Goal: Task Accomplishment & Management: Use online tool/utility

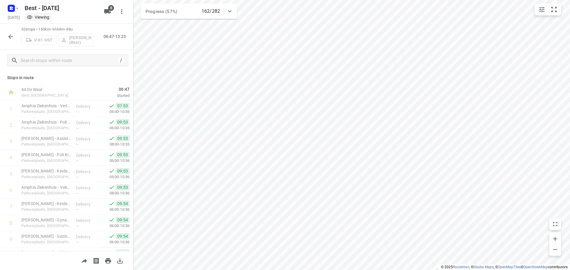
scroll to position [534, 0]
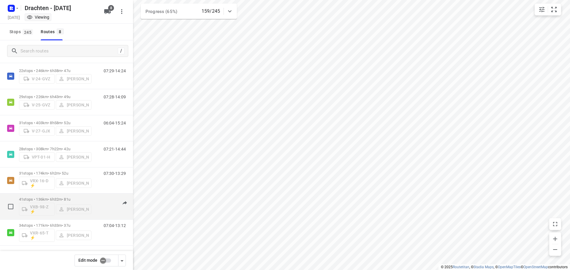
scroll to position [39, 0]
click at [72, 196] on div "41 stops • 136km • 6h32m • 81u VXB-98-Z ⚡ Kirsten Brouwer" at bounding box center [55, 206] width 72 height 25
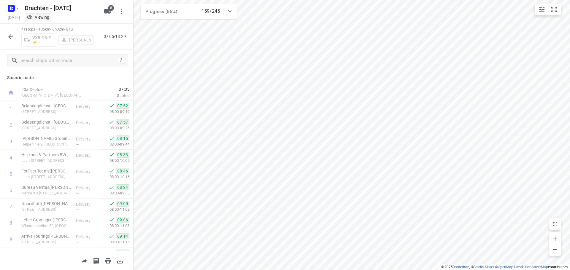
click at [15, 36] on button "button" at bounding box center [11, 37] width 12 height 12
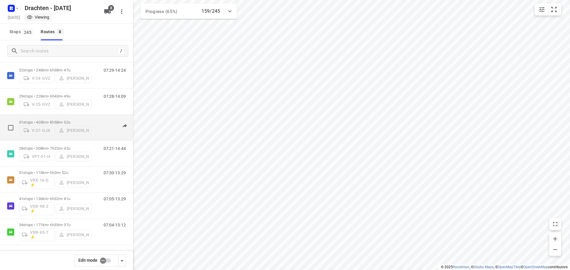
click at [60, 121] on p "31 stops • 403km • 8h58m • 52u" at bounding box center [55, 122] width 72 height 4
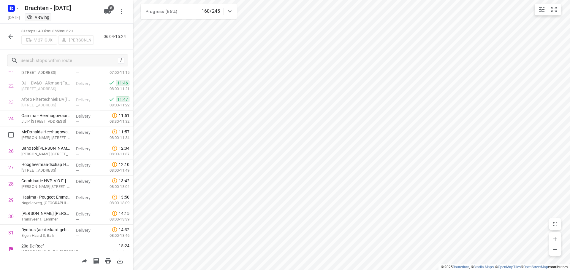
scroll to position [372, 0]
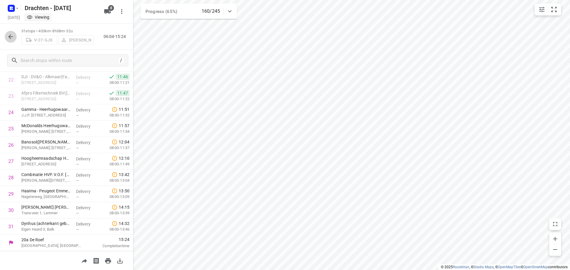
click at [6, 36] on button "button" at bounding box center [11, 37] width 12 height 12
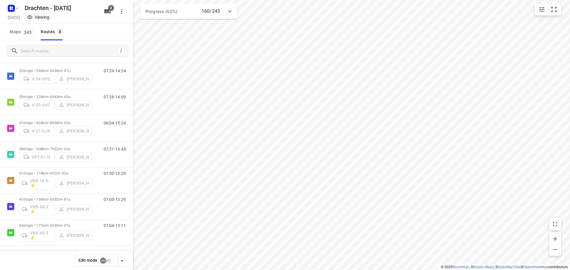
scroll to position [39, 0]
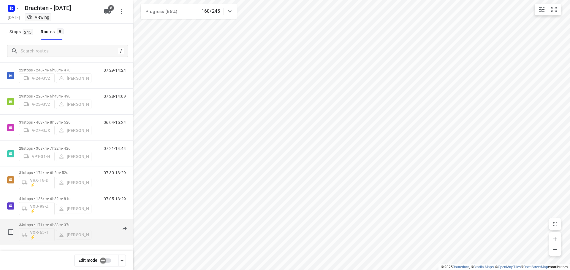
click at [49, 225] on p "34 stops • 171km • 6h33m • 37u" at bounding box center [55, 225] width 72 height 4
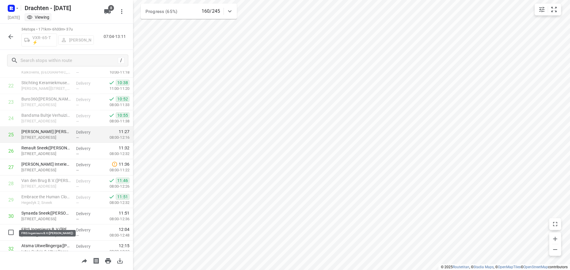
scroll to position [332, 0]
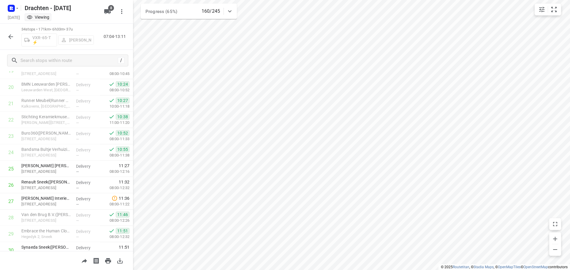
click at [6, 34] on button "button" at bounding box center [11, 37] width 12 height 12
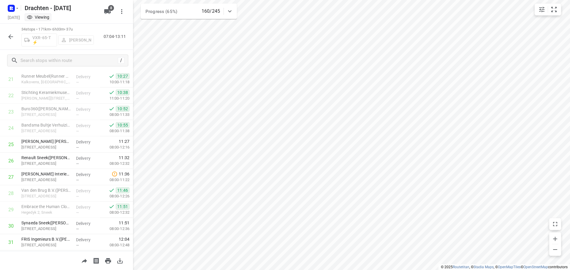
scroll to position [386, 0]
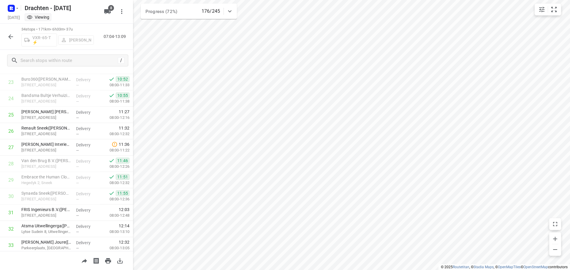
click at [10, 37] on icon "button" at bounding box center [10, 36] width 5 height 5
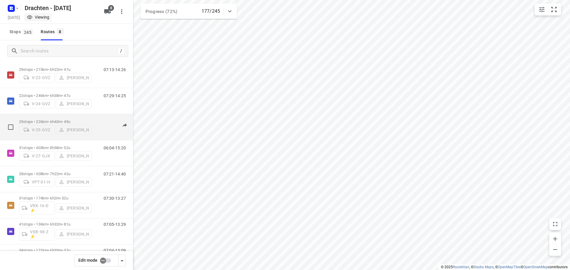
scroll to position [0, 0]
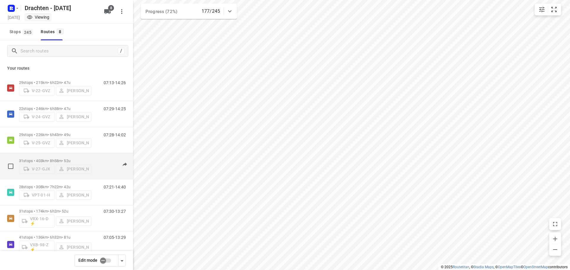
click at [66, 156] on div "31 stops • 403km • 8h58m • 52u V-27-GJX Wopke de Vries" at bounding box center [55, 166] width 72 height 21
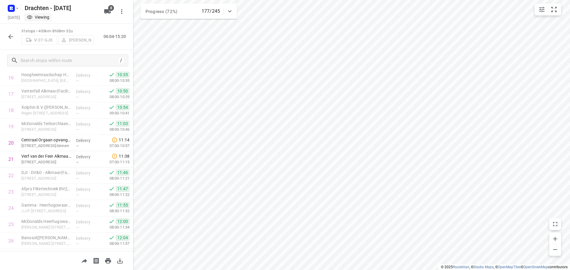
scroll to position [194, 0]
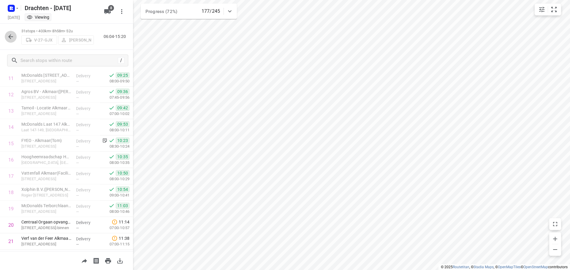
click at [11, 40] on icon "button" at bounding box center [10, 36] width 7 height 7
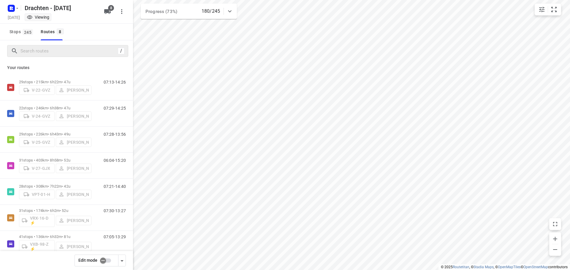
scroll to position [0, 0]
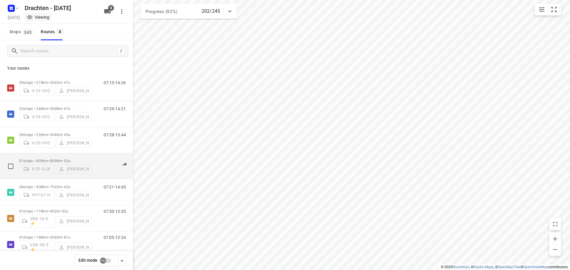
click at [34, 156] on div "31 stops • 403km • 8h58m • 52u V-27-GJX Wopke de Vries" at bounding box center [55, 166] width 72 height 21
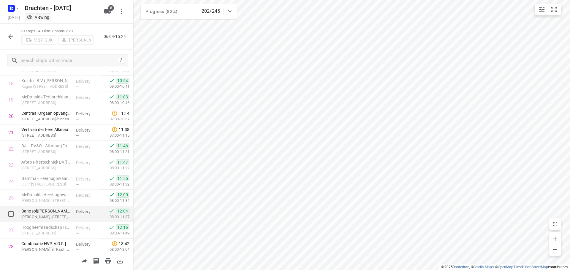
scroll to position [253, 0]
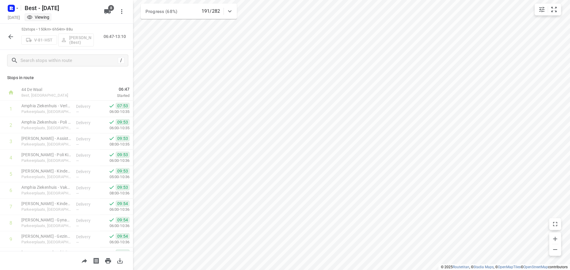
scroll to position [534, 0]
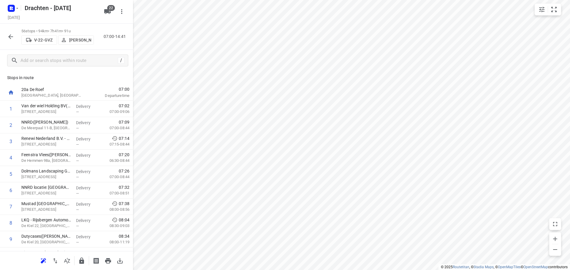
click at [4, 34] on div "56 stops • 94km • 7h41m • 91u V-22-GVZ Benny van der Woude 07:00-14:41" at bounding box center [66, 37] width 133 height 26
click at [5, 34] on button "button" at bounding box center [11, 37] width 12 height 12
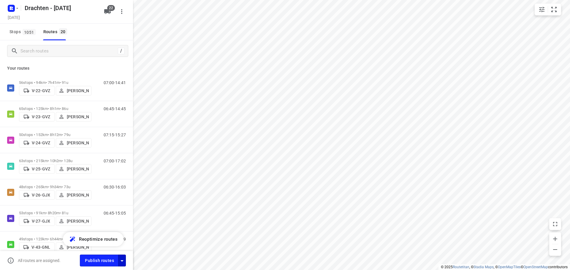
click at [123, 263] on icon "button" at bounding box center [121, 261] width 7 height 7
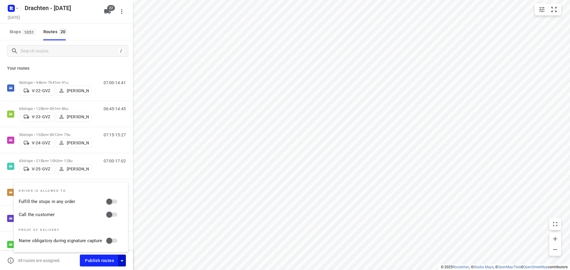
click at [116, 204] on input "Fulfill the stops in any order" at bounding box center [109, 201] width 34 height 11
checkbox input "true"
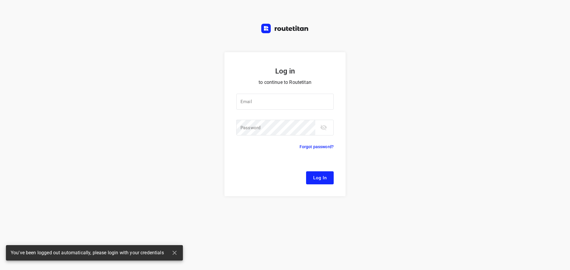
click at [112, 213] on div "Log in to continue to Routetitan Email Email ​ Password Password ​ Forgot passw…" at bounding box center [285, 161] width 570 height 218
click at [269, 100] on input "email" at bounding box center [284, 102] width 97 height 16
type input "remco@fruitopjewerk.nl"
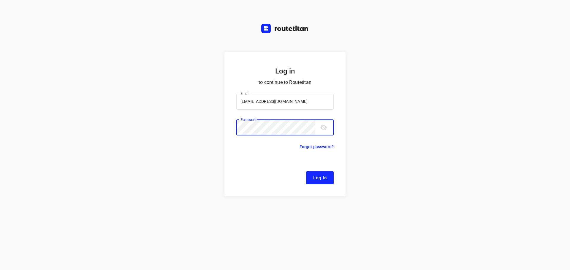
click at [306, 172] on button "Log In" at bounding box center [320, 178] width 28 height 13
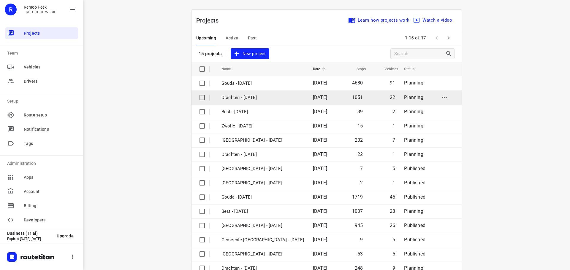
click at [235, 97] on p "Drachten - [DATE]" at bounding box center [262, 97] width 83 height 7
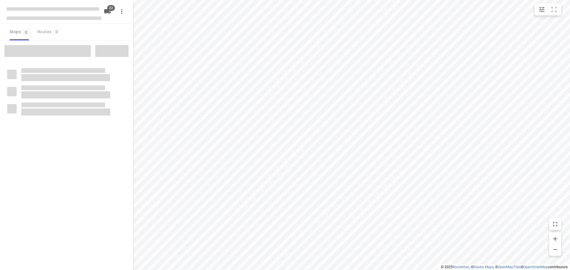
type input "distance"
checkbox input "true"
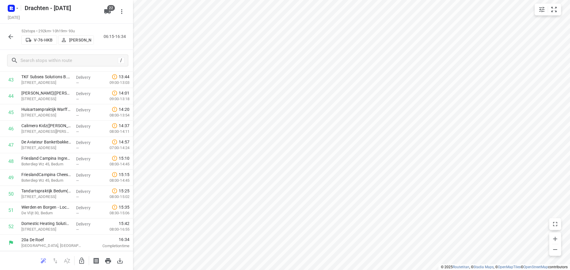
scroll to position [715, 0]
click at [81, 266] on button "button" at bounding box center [82, 261] width 12 height 12
click at [11, 129] on input "checkbox" at bounding box center [11, 129] width 12 height 12
checkbox input "true"
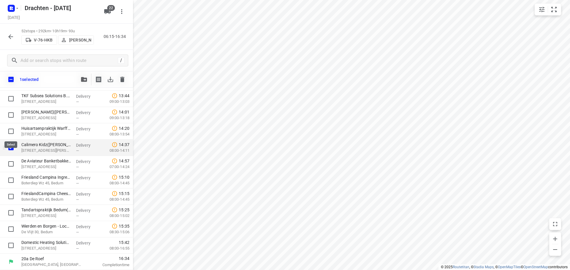
scroll to position [712, 0]
click at [81, 80] on span "button" at bounding box center [83, 79] width 7 height 5
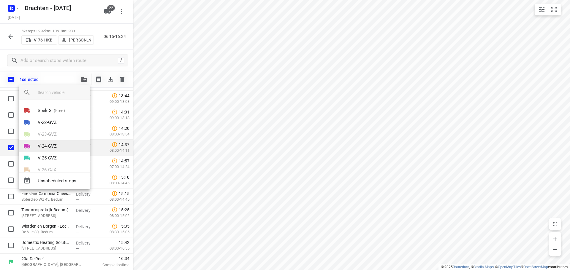
scroll to position [201, 0]
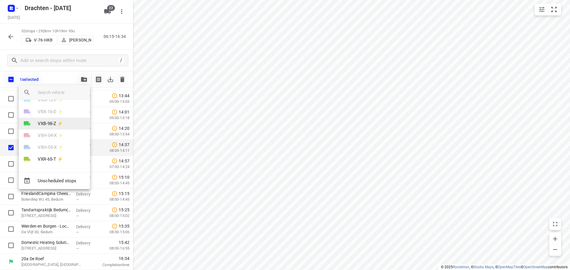
click at [57, 126] on p "VXB-98-Z ⚡" at bounding box center [50, 124] width 25 height 7
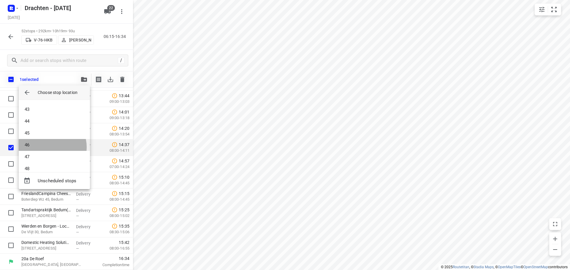
click at [49, 147] on li "46" at bounding box center [54, 145] width 71 height 12
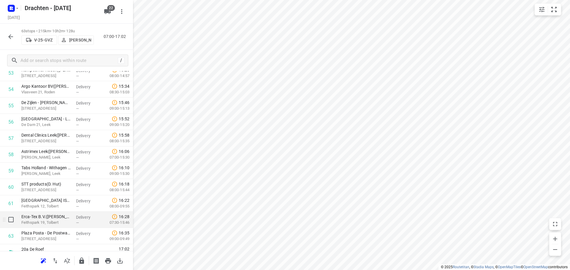
scroll to position [894, 0]
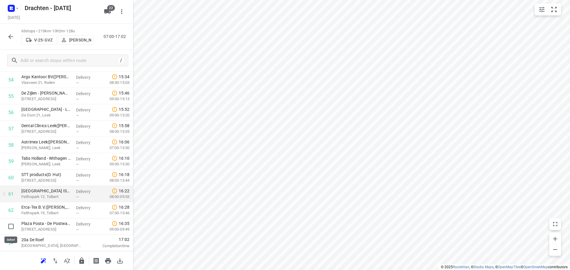
click at [10, 226] on input "checkbox" at bounding box center [11, 227] width 12 height 12
checkbox input "true"
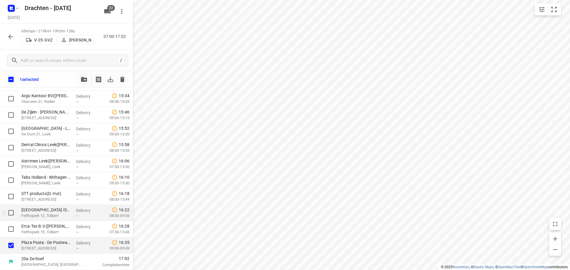
scroll to position [892, 0]
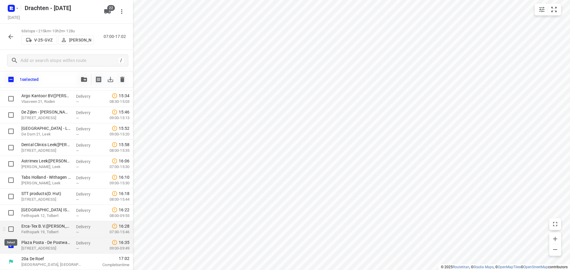
click at [11, 230] on input "checkbox" at bounding box center [11, 230] width 12 height 12
checkbox input "true"
click at [11, 213] on input "checkbox" at bounding box center [11, 213] width 12 height 12
checkbox input "true"
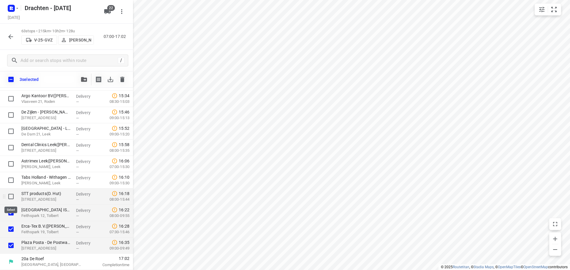
click at [12, 196] on input "checkbox" at bounding box center [11, 197] width 12 height 12
checkbox input "true"
click at [10, 183] on input "checkbox" at bounding box center [11, 181] width 12 height 12
checkbox input "true"
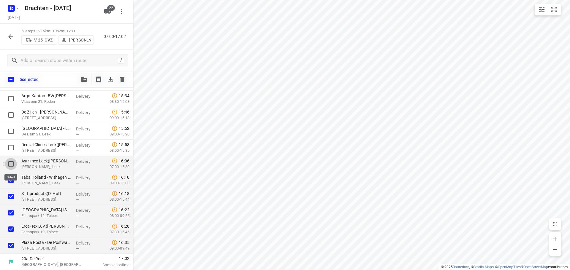
click at [10, 164] on input "checkbox" at bounding box center [11, 164] width 12 height 12
checkbox input "true"
click at [13, 147] on input "checkbox" at bounding box center [11, 148] width 12 height 12
checkbox input "true"
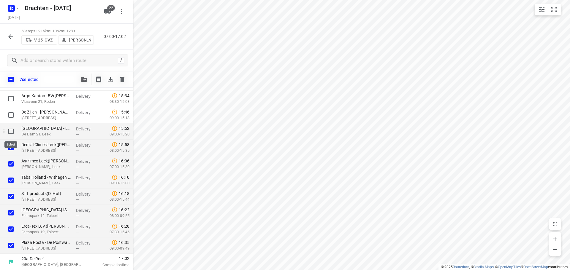
click at [11, 130] on input "checkbox" at bounding box center [11, 132] width 12 height 12
checkbox input "true"
click at [10, 113] on input "checkbox" at bounding box center [11, 115] width 12 height 12
checkbox input "true"
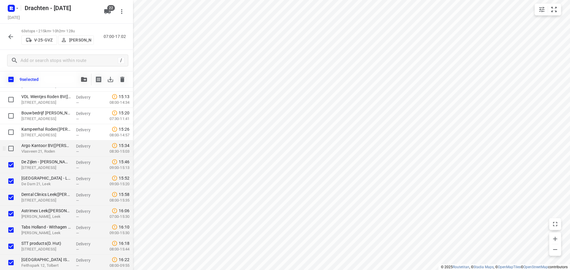
scroll to position [833, 0]
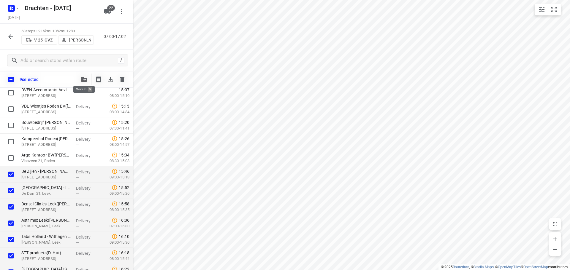
click at [84, 81] on icon "button" at bounding box center [84, 79] width 6 height 5
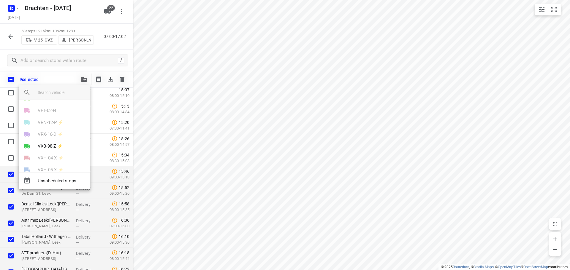
scroll to position [201, 0]
click at [67, 163] on li "VXR-65-T ⚡" at bounding box center [54, 159] width 71 height 12
click at [41, 162] on li "49" at bounding box center [54, 162] width 71 height 12
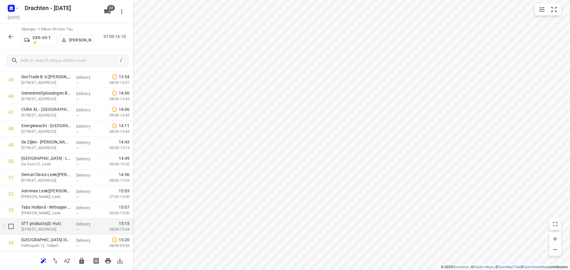
scroll to position [813, 0]
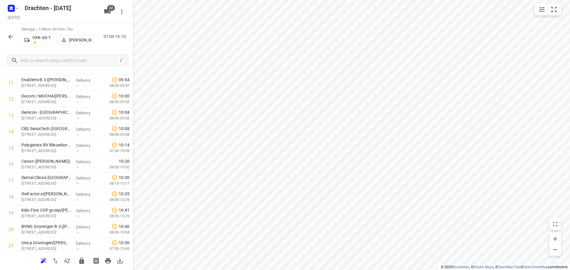
scroll to position [0, 0]
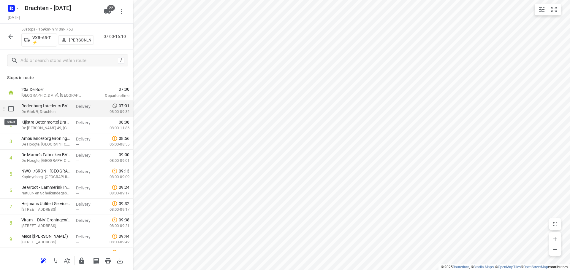
click at [12, 107] on input "checkbox" at bounding box center [11, 109] width 12 height 12
checkbox input "true"
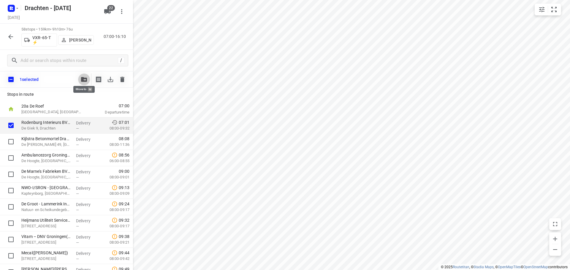
click at [84, 81] on icon "button" at bounding box center [84, 79] width 6 height 5
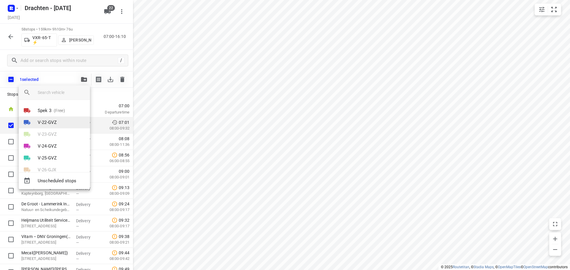
click at [54, 122] on p "V-22-GVZ" at bounding box center [47, 122] width 19 height 7
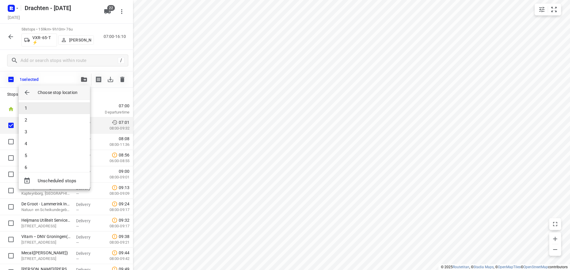
click at [26, 107] on li "1" at bounding box center [54, 108] width 71 height 12
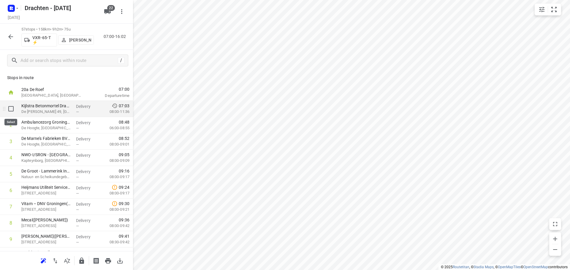
click at [13, 111] on input "checkbox" at bounding box center [11, 109] width 12 height 12
checkbox input "true"
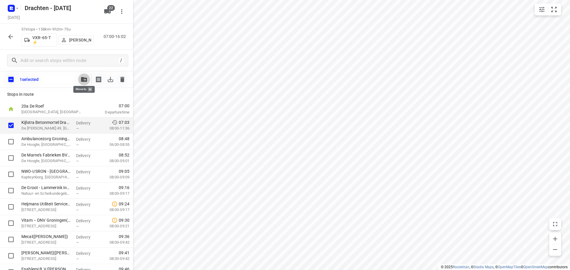
click at [80, 78] on span "button" at bounding box center [83, 79] width 7 height 5
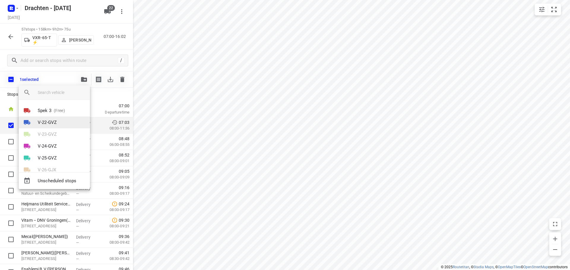
click at [52, 120] on p "V-22-GVZ" at bounding box center [47, 122] width 19 height 7
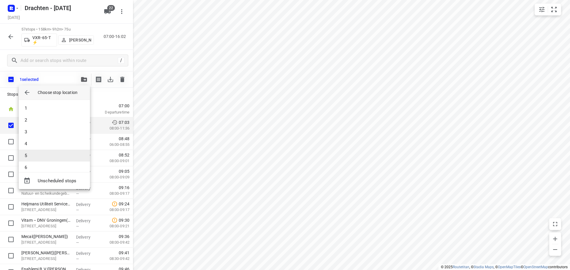
click at [46, 152] on li "5" at bounding box center [54, 156] width 71 height 12
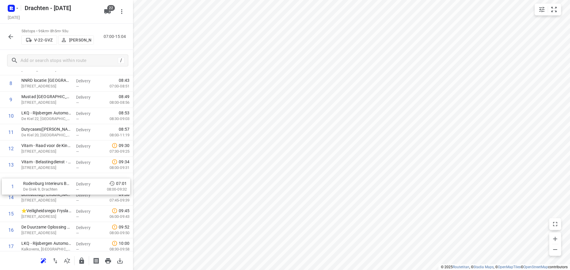
scroll to position [124, 0]
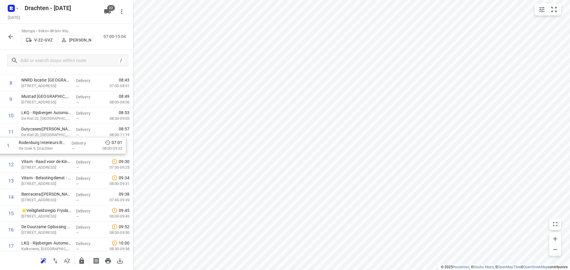
drag, startPoint x: 66, startPoint y: 112, endPoint x: 64, endPoint y: 150, distance: 39.0
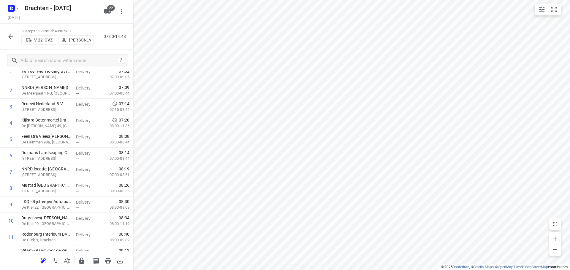
scroll to position [0, 0]
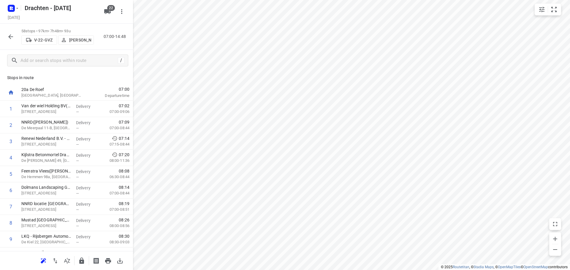
click at [15, 39] on button "button" at bounding box center [11, 37] width 12 height 12
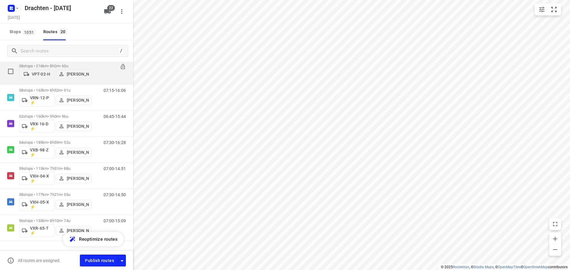
scroll to position [370, 0]
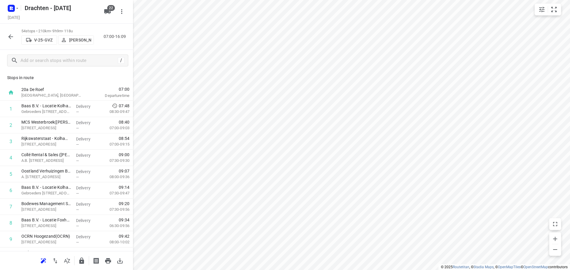
click at [8, 38] on icon "button" at bounding box center [10, 36] width 7 height 7
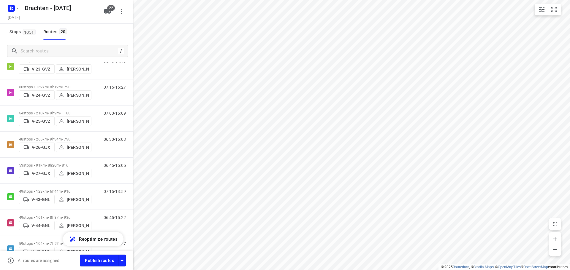
scroll to position [43, 0]
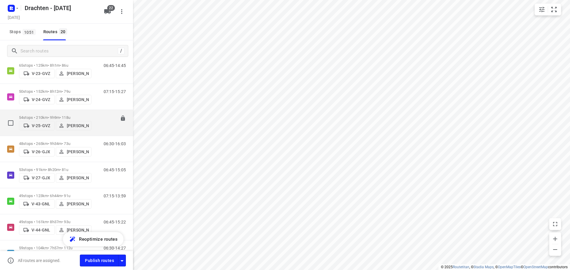
click at [54, 112] on div "54 stops • 210km • 9h9m • 118u V-25-GVZ Judith Wijma" at bounding box center [55, 122] width 72 height 21
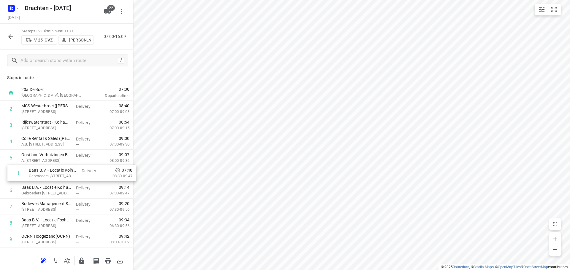
drag, startPoint x: 36, startPoint y: 107, endPoint x: 43, endPoint y: 178, distance: 71.0
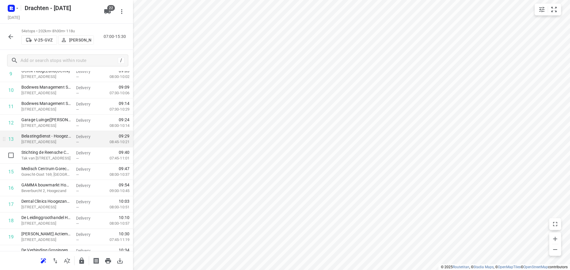
scroll to position [178, 0]
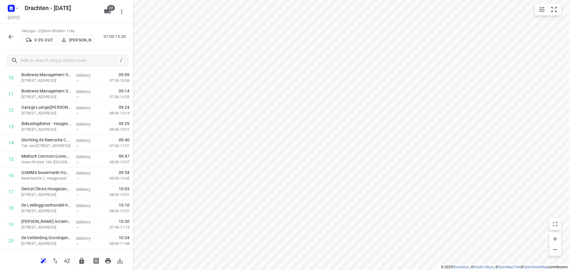
click at [10, 37] on icon "button" at bounding box center [10, 36] width 5 height 5
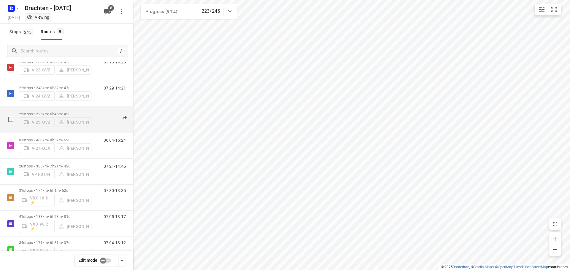
scroll to position [39, 0]
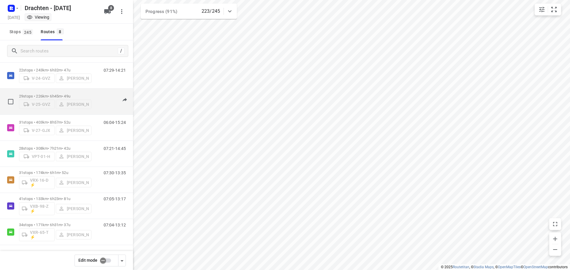
click at [69, 95] on p "29 stops • 226km • 6h45m • 49u" at bounding box center [55, 96] width 72 height 4
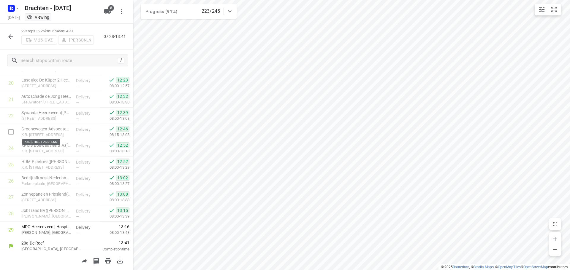
scroll to position [339, 0]
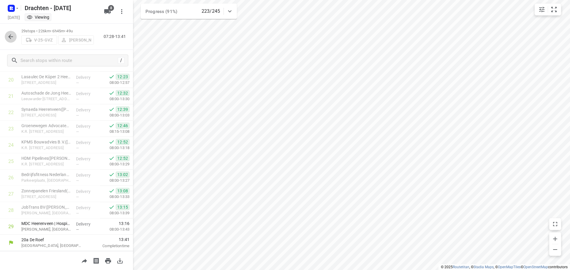
click at [12, 35] on icon "button" at bounding box center [10, 36] width 7 height 7
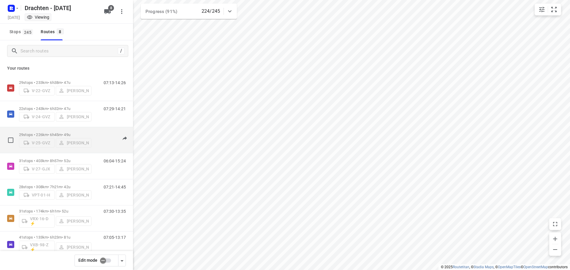
click at [54, 133] on p "29 stops • 226km • 6h45m • 49u" at bounding box center [55, 135] width 72 height 4
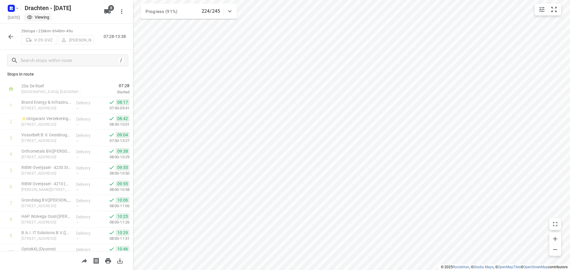
scroll to position [0, 0]
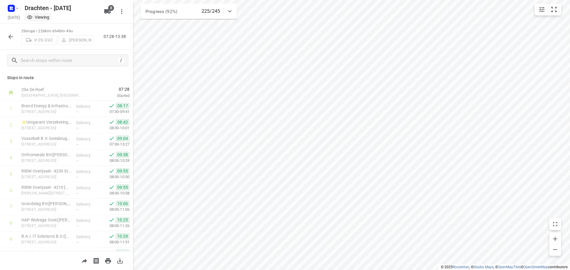
click at [9, 38] on icon "button" at bounding box center [10, 36] width 7 height 7
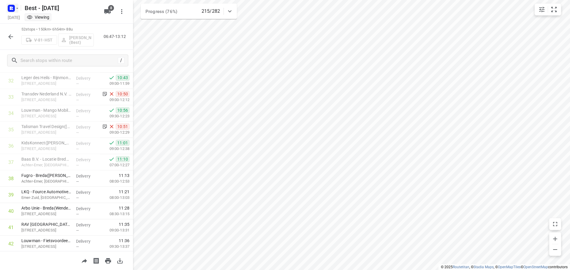
click at [9, 6] on rect "button" at bounding box center [11, 8] width 7 height 7
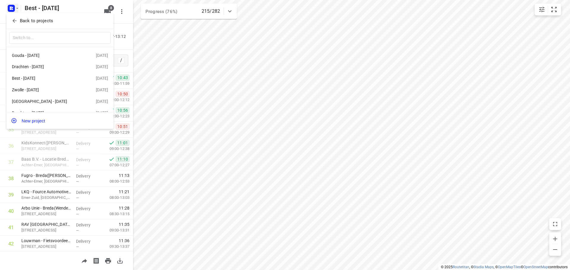
click at [48, 19] on p "Back to projects" at bounding box center [36, 21] width 33 height 7
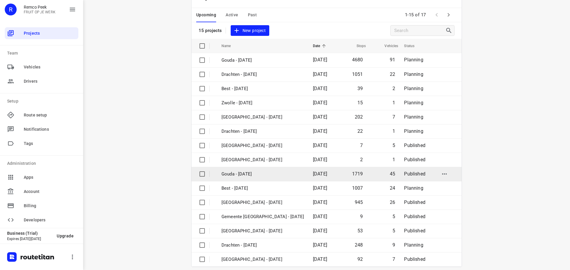
scroll to position [30, 0]
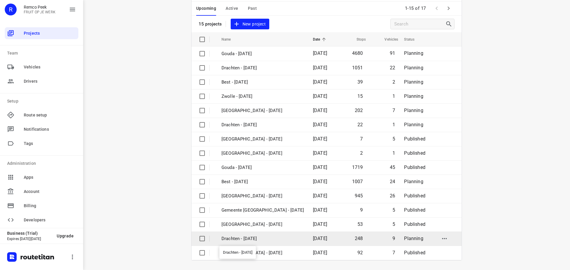
click at [256, 240] on p "Drachten - [DATE]" at bounding box center [262, 239] width 83 height 7
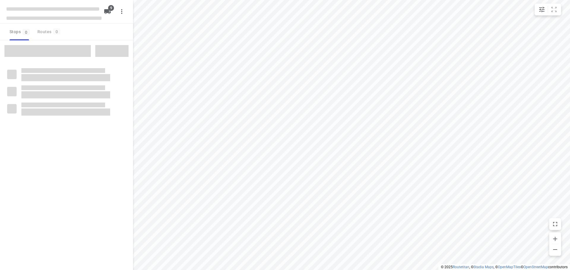
type input "distance"
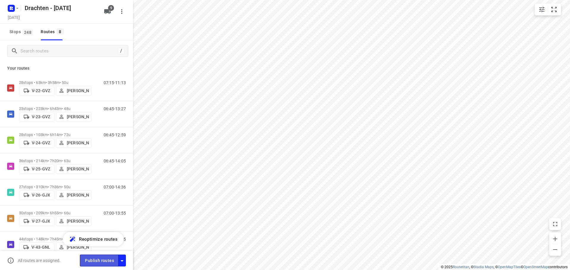
click at [100, 262] on span "Publish routes" at bounding box center [99, 260] width 29 height 7
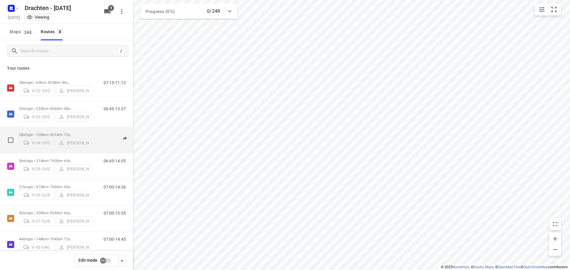
click at [53, 133] on p "28 stops • 103km • 6h14m • 72u" at bounding box center [55, 135] width 72 height 4
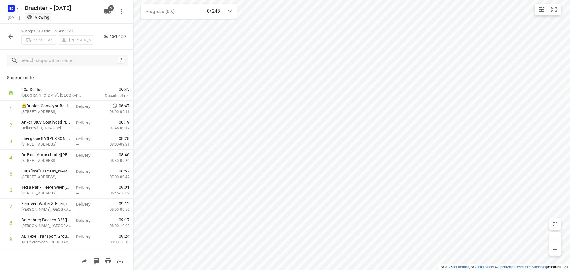
click at [10, 39] on icon "button" at bounding box center [10, 36] width 7 height 7
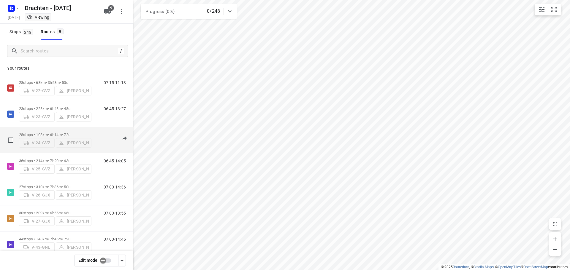
scroll to position [39, 0]
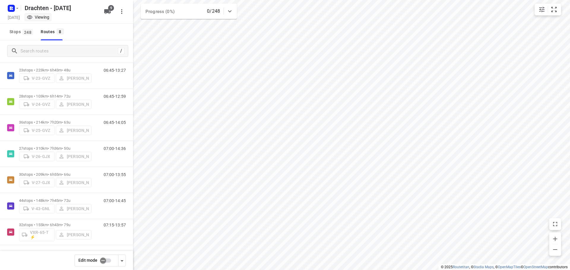
click at [126, 261] on button "button" at bounding box center [122, 261] width 8 height 12
click at [124, 262] on icon "button" at bounding box center [121, 261] width 7 height 7
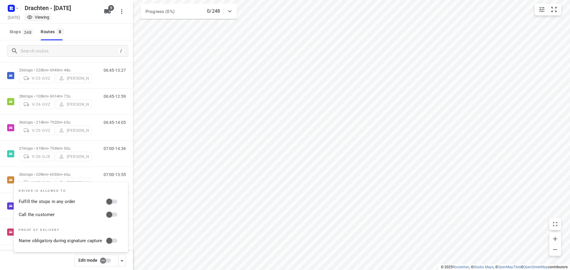
click at [110, 204] on input "Fulfill the stops in any order" at bounding box center [109, 201] width 34 height 11
checkbox input "true"
click at [111, 214] on input "Call the customer" at bounding box center [109, 214] width 34 height 11
checkbox input "true"
click at [119, 264] on icon "button" at bounding box center [121, 261] width 7 height 7
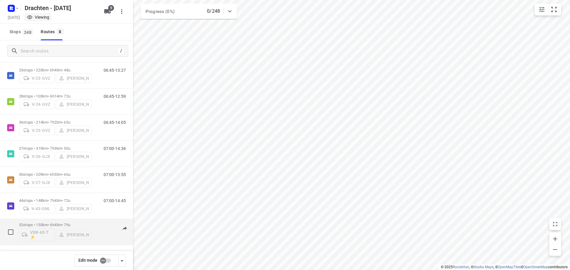
click at [58, 224] on p "32 stops • 155km • 6h43m • 79u" at bounding box center [55, 225] width 72 height 4
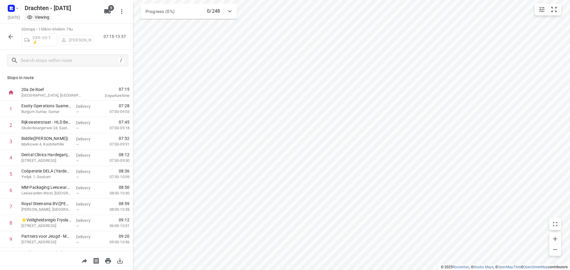
click at [11, 35] on icon "button" at bounding box center [10, 36] width 7 height 7
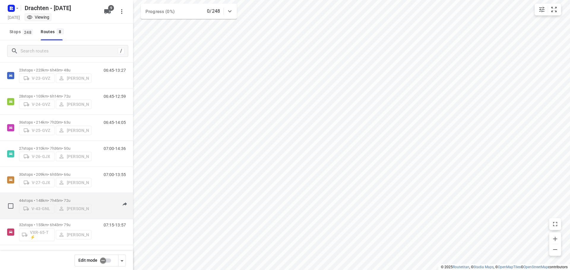
click at [37, 196] on div "44 stops • 148km • 7h45m • 72u V-43-[PERSON_NAME]" at bounding box center [55, 206] width 72 height 21
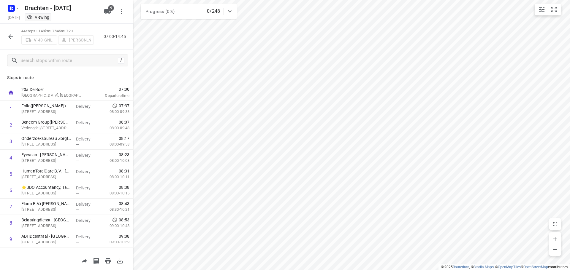
click at [6, 34] on button "button" at bounding box center [11, 37] width 12 height 12
click at [13, 8] on rect "button" at bounding box center [11, 8] width 7 height 7
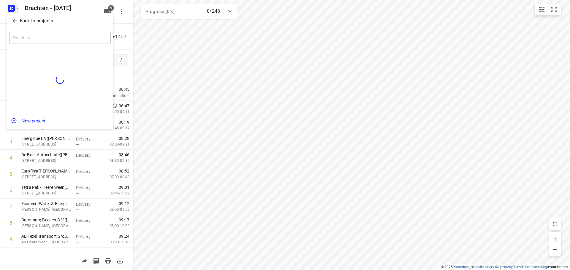
click at [48, 20] on p "Back to projects" at bounding box center [36, 21] width 33 height 7
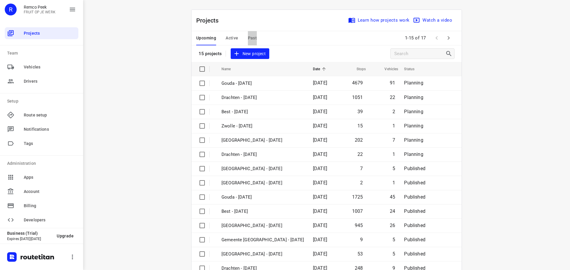
click at [251, 35] on span "Past" at bounding box center [252, 37] width 9 height 7
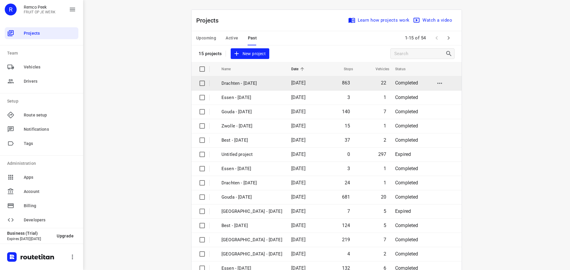
click at [238, 83] on p "Drachten - [DATE]" at bounding box center [251, 83] width 61 height 7
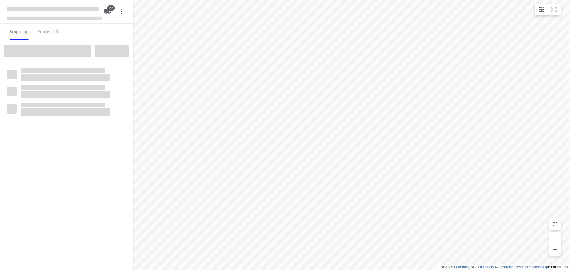
type input "distance"
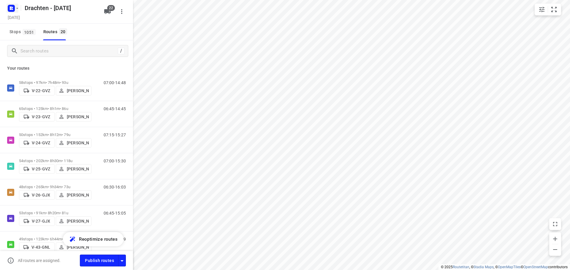
click at [15, 11] on icon "button" at bounding box center [11, 8] width 9 height 9
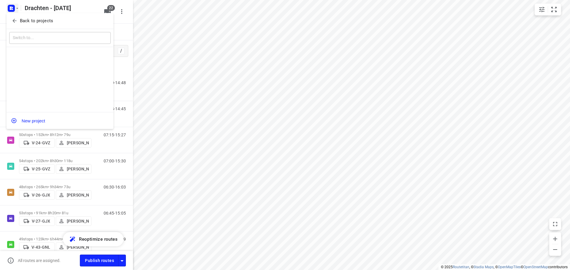
click at [55, 22] on span "Back to projects" at bounding box center [60, 21] width 97 height 7
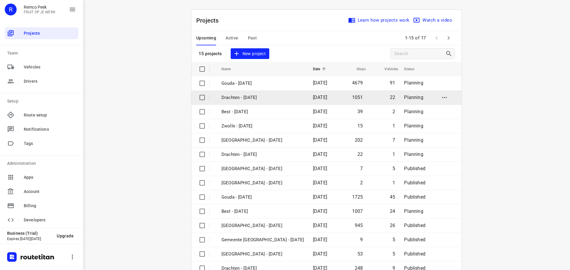
click at [245, 99] on p "Drachten - Monday" at bounding box center [262, 97] width 83 height 7
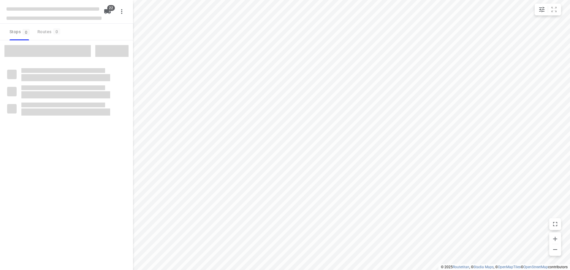
type input "distance"
checkbox input "true"
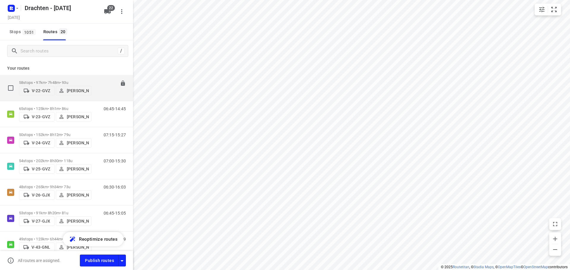
click at [65, 80] on p "58 stops • 97km • 7h48m • 93u" at bounding box center [55, 82] width 72 height 4
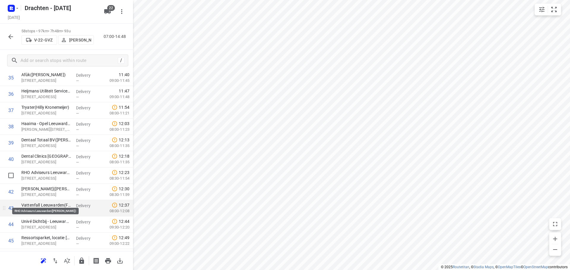
scroll to position [594, 0]
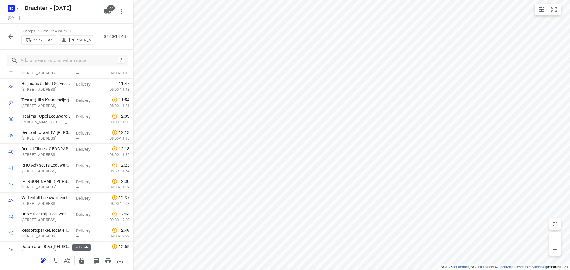
click at [83, 264] on icon "button" at bounding box center [81, 261] width 5 height 6
click at [11, 31] on div at bounding box center [11, 37] width 12 height 12
click at [11, 34] on icon "button" at bounding box center [10, 36] width 7 height 7
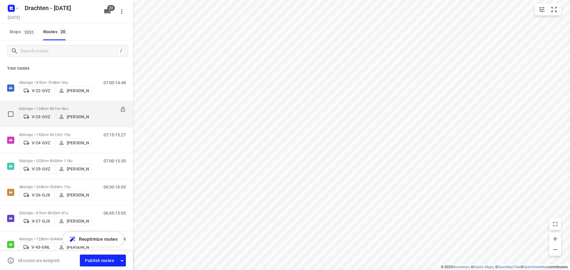
click at [64, 107] on p "65 stops • 125km • 8h1m • 86u" at bounding box center [55, 109] width 72 height 4
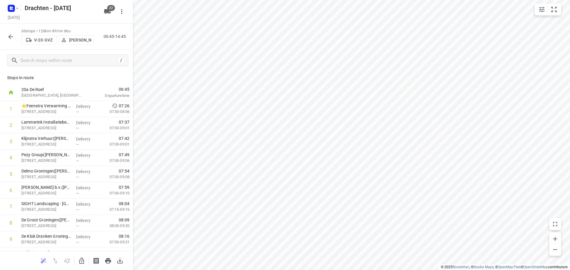
click at [8, 35] on icon "button" at bounding box center [10, 36] width 7 height 7
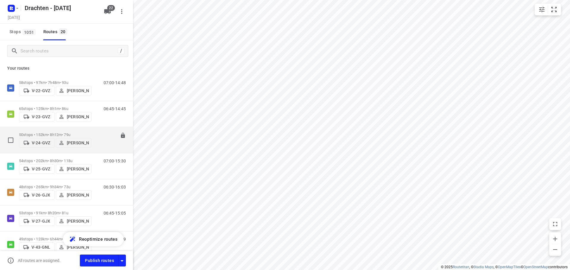
click at [59, 130] on div "50 stops • 152km • 8h12m • 79u V-24-GVZ Piet Wijma" at bounding box center [55, 140] width 72 height 21
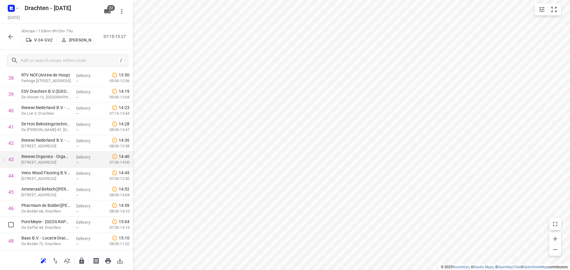
scroll to position [682, 0]
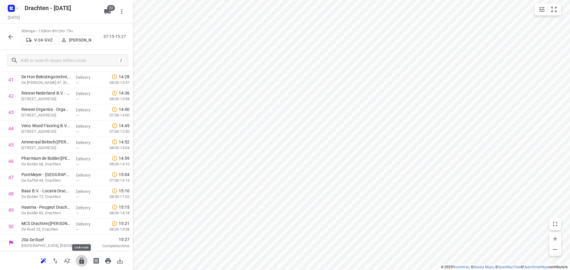
click at [83, 256] on button "button" at bounding box center [82, 261] width 12 height 12
click at [10, 35] on icon "button" at bounding box center [10, 36] width 7 height 7
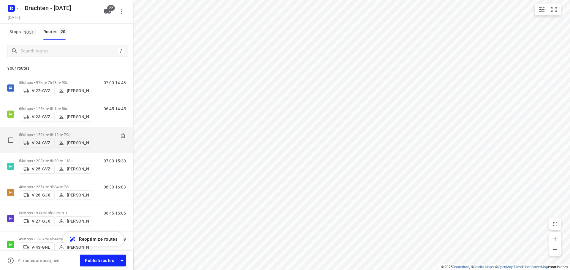
click at [69, 131] on div "50 stops • 152km • 8h12m • 79u V-24-GVZ Piet Wijma" at bounding box center [55, 140] width 72 height 21
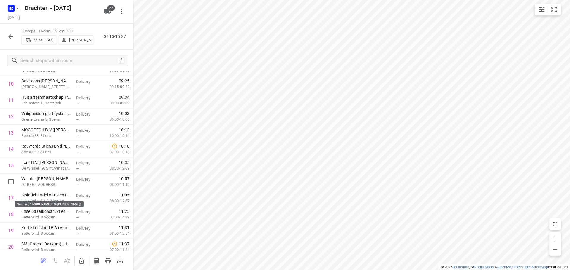
scroll to position [178, 0]
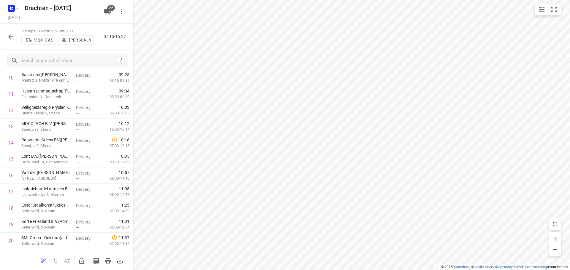
click at [13, 37] on icon "button" at bounding box center [10, 36] width 7 height 7
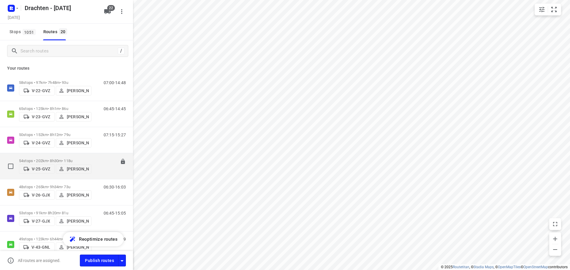
click at [53, 156] on div "54 stops • 202km • 8h30m • 118u V-25-GVZ Judith Wijma" at bounding box center [55, 166] width 72 height 21
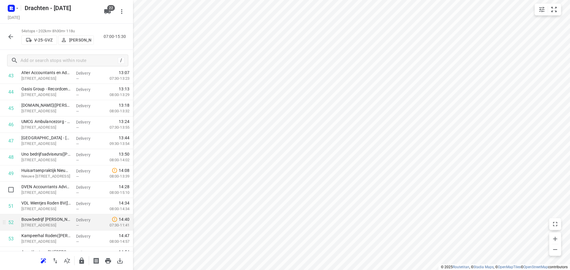
scroll to position [747, 0]
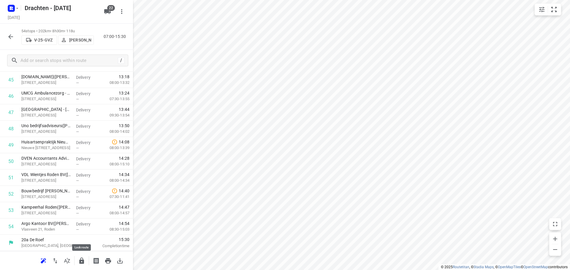
click at [83, 259] on icon "button" at bounding box center [81, 261] width 7 height 7
click at [1, 35] on div "54 stops • 202km • 8h30m • 118u V-25-GVZ Judith Wijma 07:00-15:30" at bounding box center [66, 37] width 133 height 26
click at [6, 37] on button "button" at bounding box center [11, 37] width 12 height 12
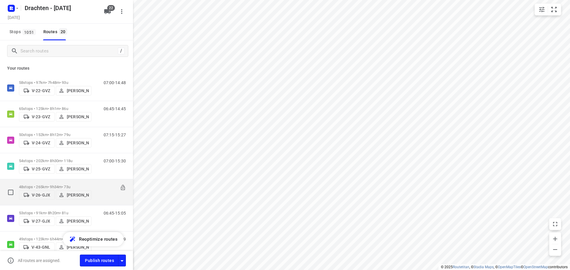
click at [67, 186] on p "48 stops • 265km • 9h34m • 73u" at bounding box center [55, 187] width 72 height 4
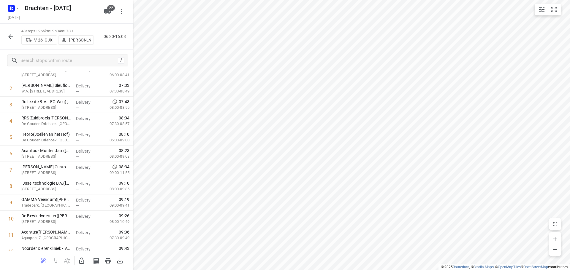
scroll to position [0, 0]
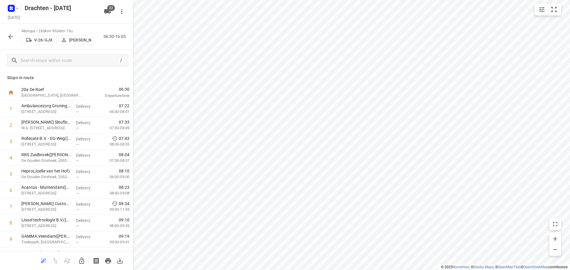
click at [8, 34] on icon "button" at bounding box center [10, 36] width 7 height 7
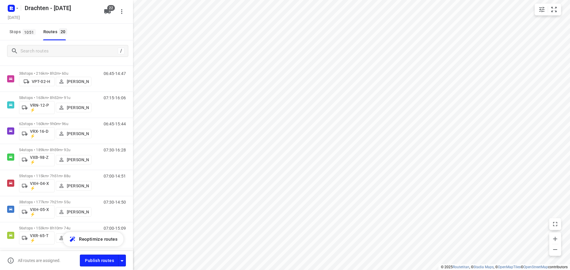
scroll to position [356, 0]
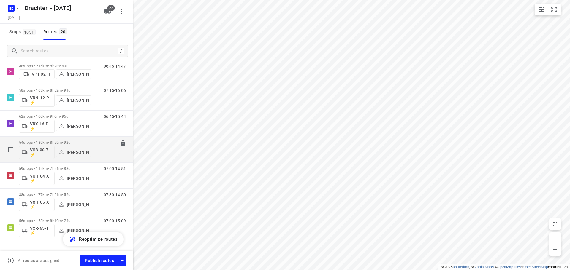
click at [69, 142] on p "54 stops • 189km • 8h59m • 92u" at bounding box center [55, 142] width 72 height 4
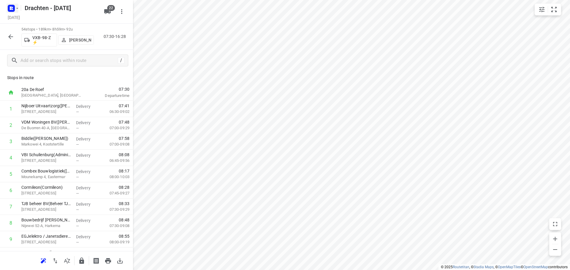
click at [10, 11] on rect "button" at bounding box center [11, 8] width 7 height 7
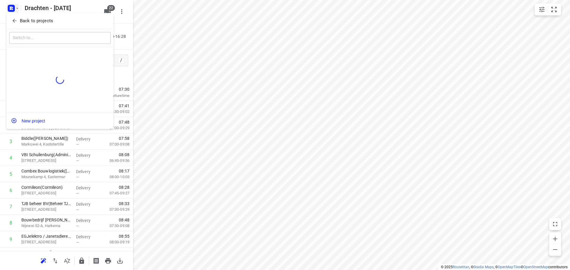
click at [58, 24] on button "Back to projects" at bounding box center [60, 21] width 102 height 10
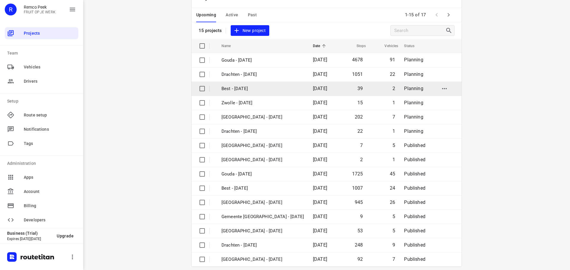
scroll to position [30, 0]
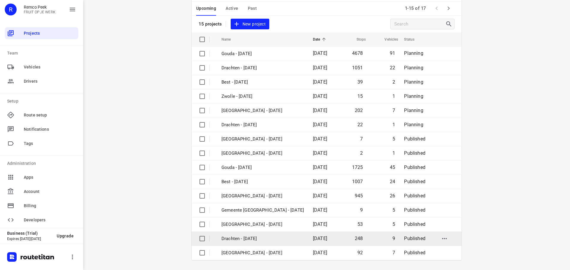
click at [253, 239] on p "Drachten - Wednesday" at bounding box center [262, 239] width 83 height 7
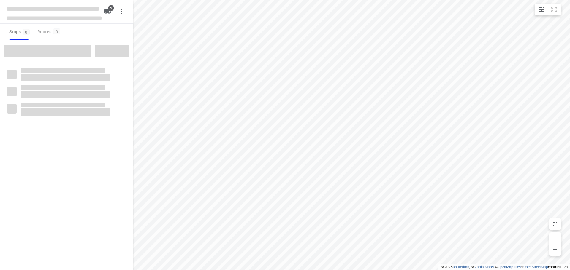
type input "distance"
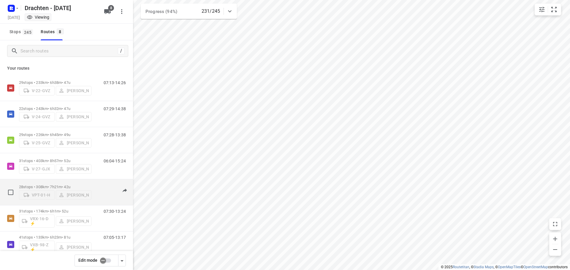
click at [51, 183] on div "28 stops • 308km • 7h21m • 42u VPT-01-H [PERSON_NAME]" at bounding box center [55, 192] width 72 height 21
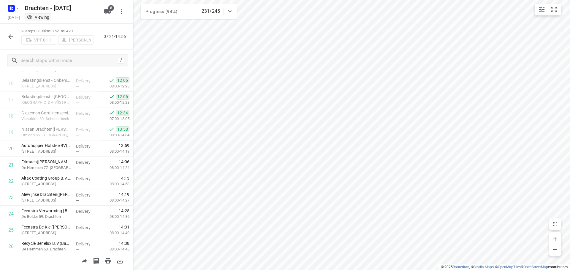
scroll to position [323, 0]
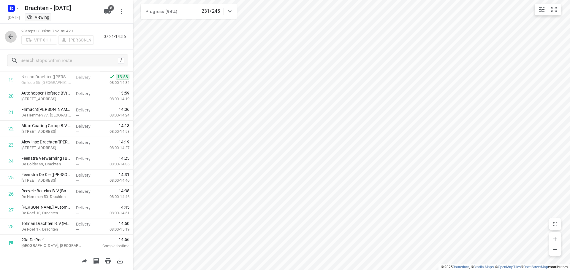
click at [11, 38] on icon "button" at bounding box center [10, 36] width 7 height 7
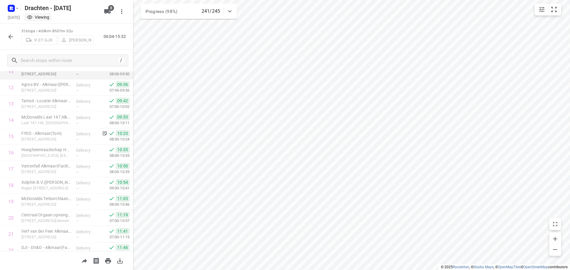
scroll to position [134, 0]
click at [13, 39] on icon "button" at bounding box center [10, 36] width 7 height 7
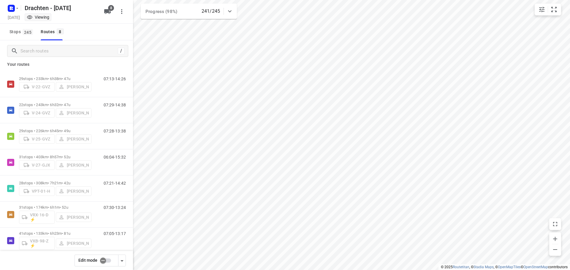
scroll to position [0, 0]
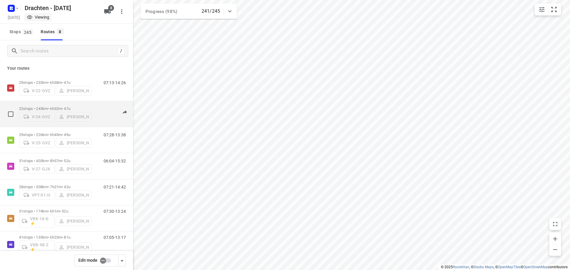
click at [83, 104] on div "22 stops • 243km • 6h32m • 47u V-24-GVZ [PERSON_NAME]" at bounding box center [55, 114] width 72 height 21
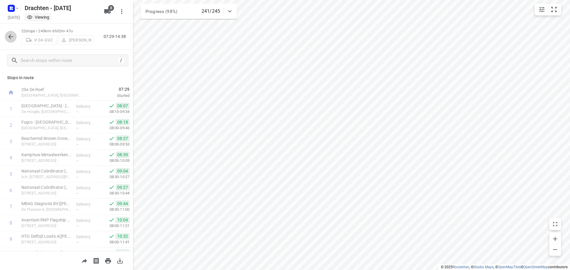
click at [12, 40] on button "button" at bounding box center [11, 37] width 12 height 12
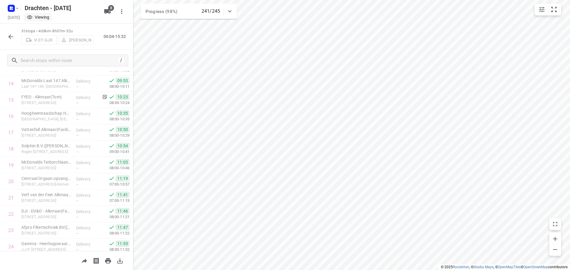
scroll to position [372, 0]
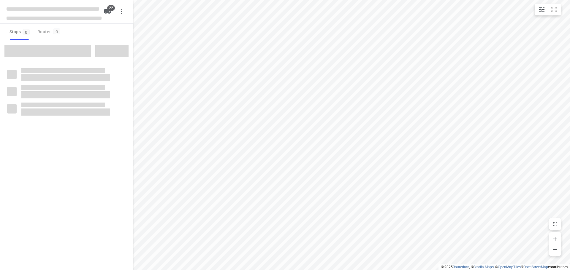
type input "distance"
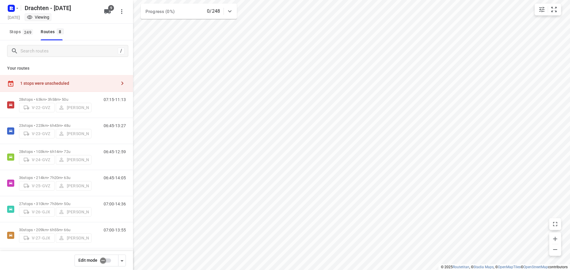
click at [87, 87] on div "1 stops were unscheduled" at bounding box center [66, 83] width 133 height 17
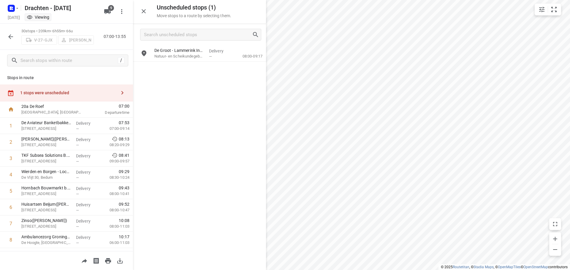
click at [12, 41] on button "button" at bounding box center [11, 37] width 12 height 12
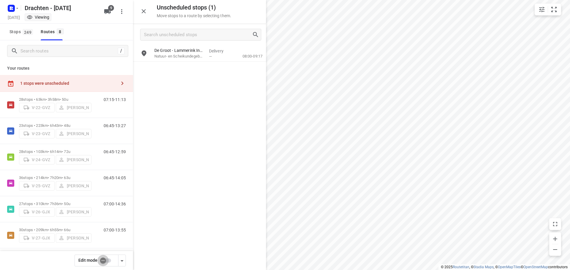
click at [103, 258] on input "checkbox" at bounding box center [103, 260] width 34 height 11
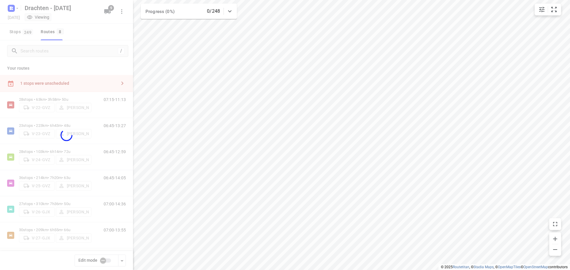
checkbox input "true"
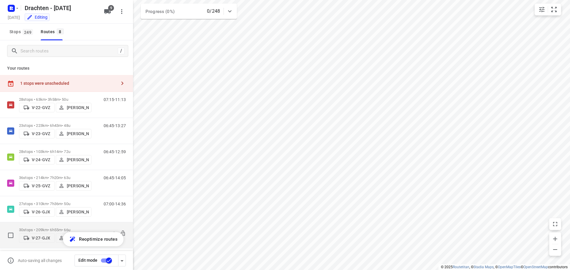
click at [53, 228] on p "30 stops • 209km • 6h55m • 66u" at bounding box center [55, 230] width 72 height 4
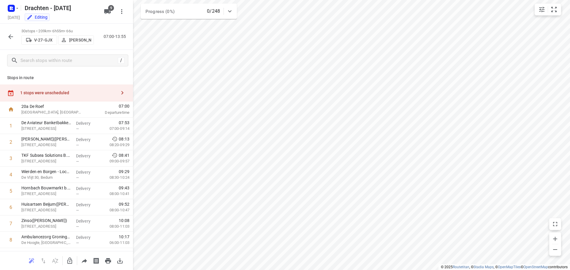
click at [96, 90] on div "1 stops were unscheduled" at bounding box center [66, 93] width 133 height 17
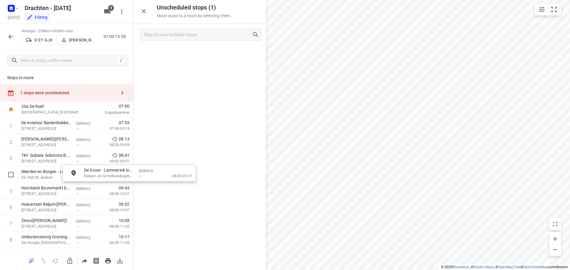
drag, startPoint x: 201, startPoint y: 55, endPoint x: 197, endPoint y: 162, distance: 106.6
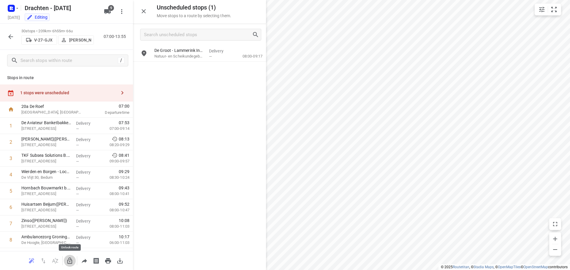
click at [71, 262] on icon "button" at bounding box center [69, 261] width 7 height 7
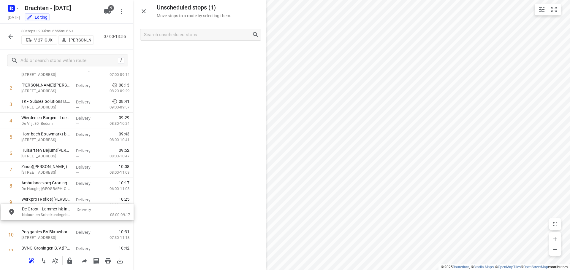
scroll to position [56, 0]
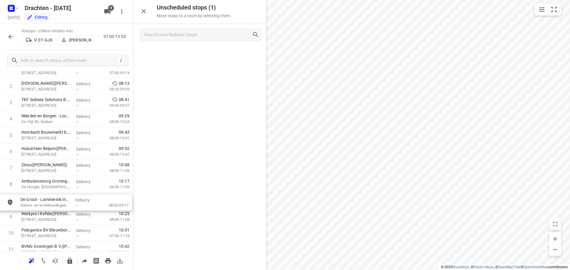
drag, startPoint x: 188, startPoint y: 55, endPoint x: 50, endPoint y: 207, distance: 205.3
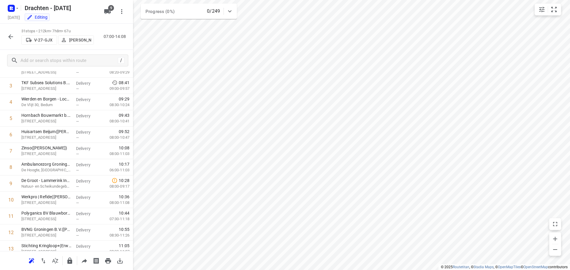
click at [11, 39] on icon "button" at bounding box center [10, 36] width 7 height 7
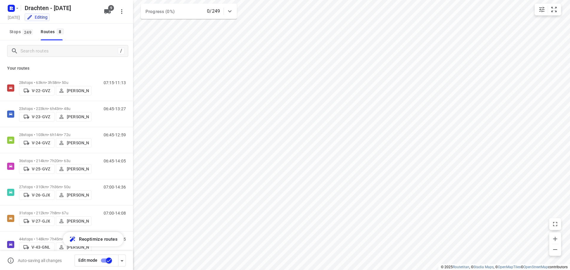
click at [106, 258] on input "checkbox" at bounding box center [109, 260] width 34 height 11
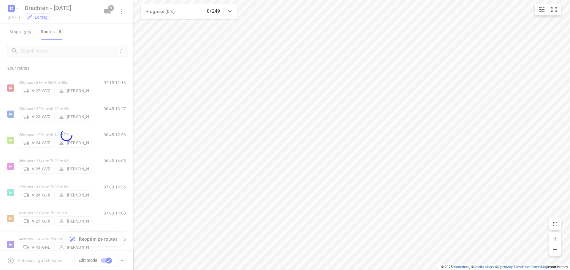
checkbox input "false"
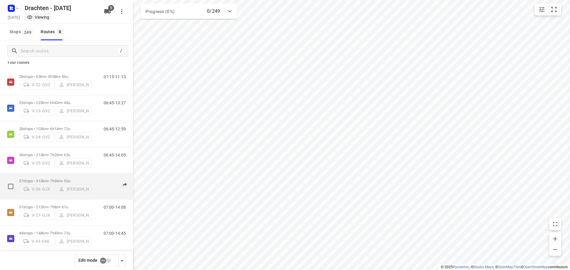
scroll to position [0, 0]
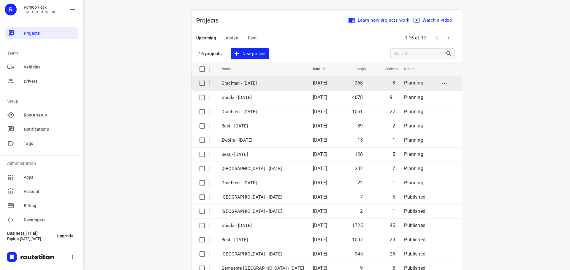
click at [251, 83] on p "Drachten - [DATE]" at bounding box center [262, 83] width 83 height 7
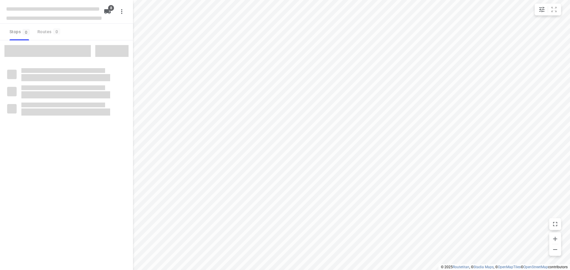
type input "distance"
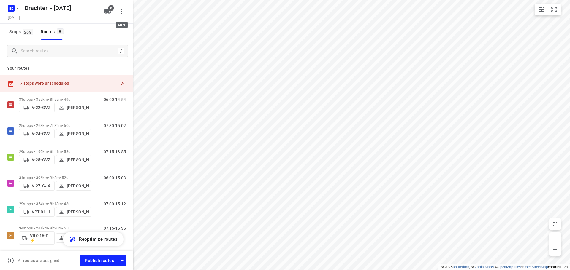
click at [124, 14] on icon "button" at bounding box center [121, 11] width 7 height 7
click at [119, 28] on li "Routing settings" at bounding box center [91, 25] width 74 height 11
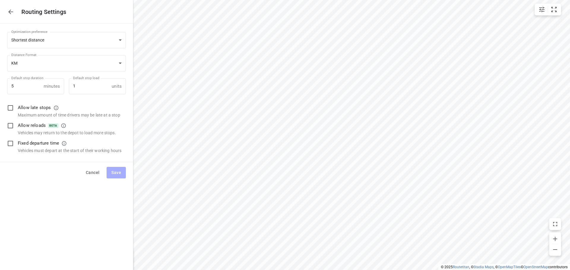
click at [15, 142] on input "checkbox" at bounding box center [10, 143] width 12 height 12
checkbox input "true"
click at [117, 171] on span "Save" at bounding box center [116, 172] width 10 height 7
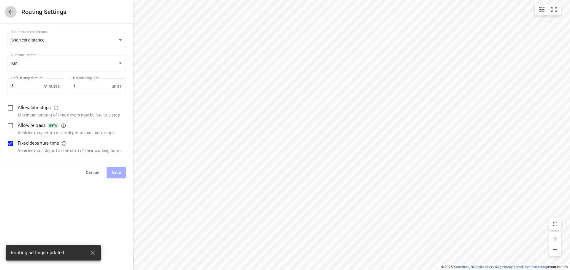
click at [6, 15] on button "button" at bounding box center [11, 12] width 12 height 12
type input "distance"
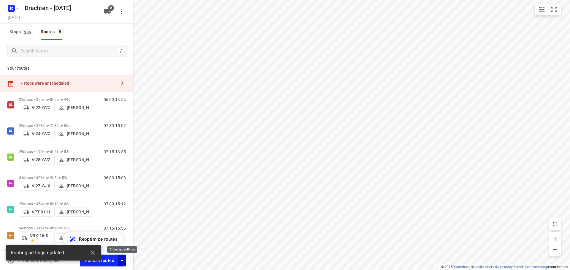
click at [122, 263] on icon "button" at bounding box center [121, 261] width 7 height 7
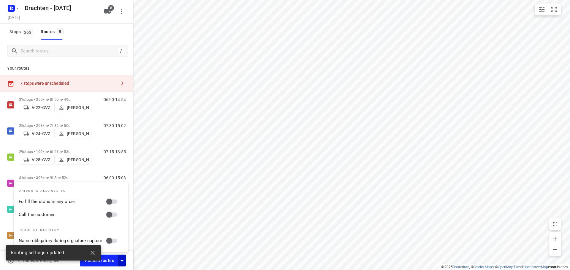
click at [110, 202] on input "Fulfill the stops in any order" at bounding box center [109, 201] width 34 height 11
checkbox input "true"
click at [112, 214] on input "Call the customer" at bounding box center [109, 214] width 34 height 11
checkbox input "true"
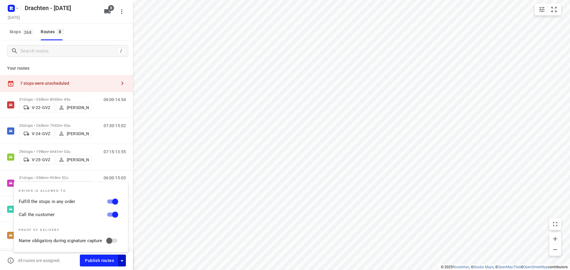
click at [107, 76] on div "7 stops were unscheduled" at bounding box center [66, 83] width 133 height 17
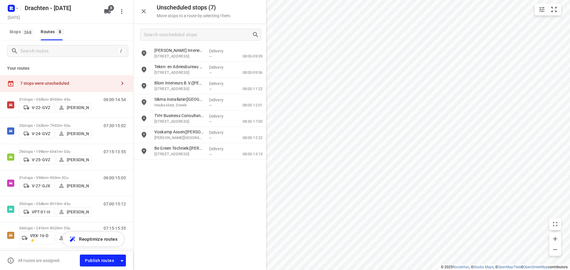
click at [148, 15] on button "button" at bounding box center [144, 11] width 12 height 12
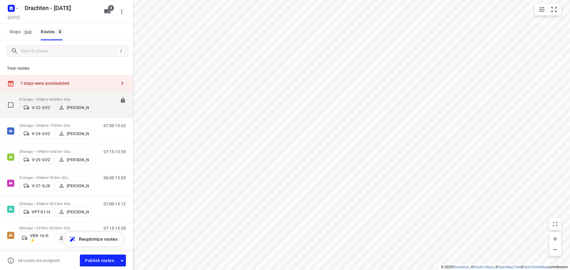
click at [72, 99] on p "31 stops • 355km • 8h55m • 49u" at bounding box center [55, 99] width 72 height 4
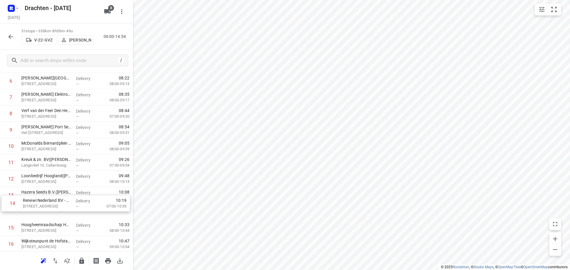
scroll to position [126, 0]
drag, startPoint x: 66, startPoint y: 214, endPoint x: 69, endPoint y: 191, distance: 23.6
click at [69, 191] on div "1 W.W. van Haaster en Zn BV(Jennifer Van Haaster) Koningsweg 15, Breezand Deliv…" at bounding box center [66, 244] width 133 height 506
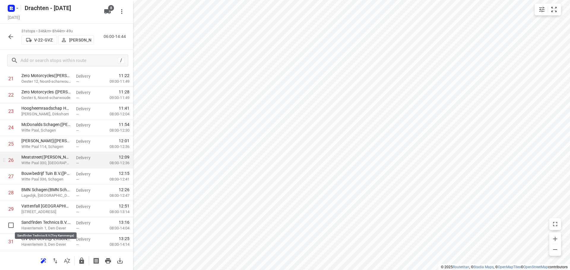
scroll to position [389, 0]
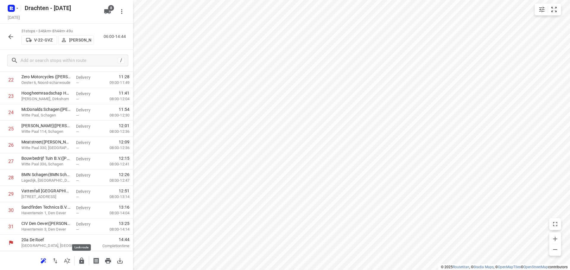
click at [77, 262] on button "button" at bounding box center [82, 261] width 12 height 12
click at [16, 36] on button "button" at bounding box center [11, 37] width 12 height 12
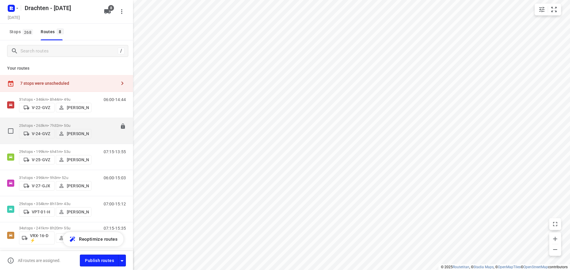
click at [65, 121] on div "25 stops • 263km • 7h32m • 50u V-24-GVZ Henk Hooijenga" at bounding box center [55, 131] width 72 height 21
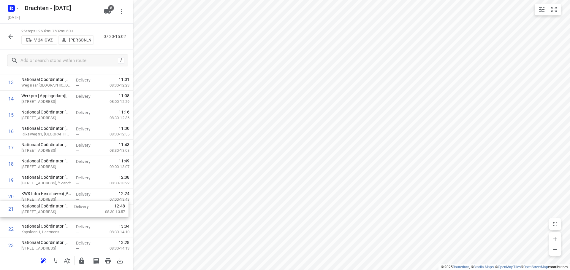
scroll to position [240, 0]
drag, startPoint x: 48, startPoint y: 214, endPoint x: 45, endPoint y: 178, distance: 35.8
click at [45, 178] on div "1 FinCo Terminal - Groningen(Tomasz Nowak) De Hoogte, Groningen Delivery — 08:0…" at bounding box center [66, 82] width 133 height 408
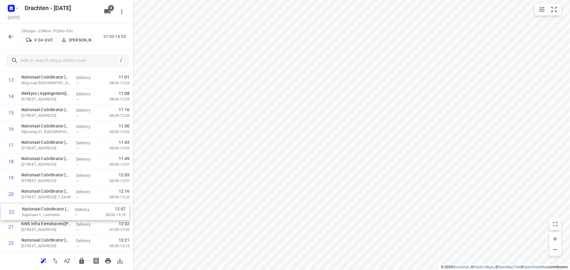
scroll to position [243, 0]
drag, startPoint x: 47, startPoint y: 229, endPoint x: 50, endPoint y: 187, distance: 42.3
click at [50, 187] on div "1 FinCo Terminal - Groningen(Tomasz Nowak) De Hoogte, Groningen Delivery — 08:0…" at bounding box center [66, 79] width 133 height 408
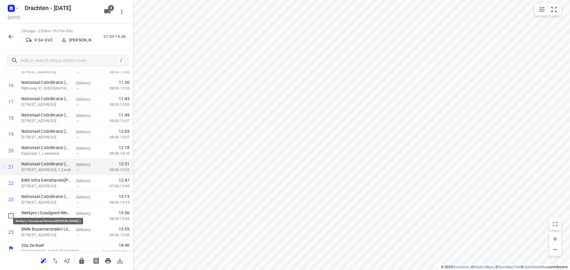
scroll to position [291, 0]
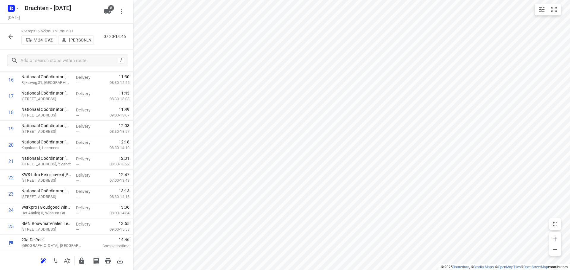
click at [79, 256] on button "button" at bounding box center [82, 261] width 12 height 12
click at [11, 32] on button "button" at bounding box center [11, 37] width 12 height 12
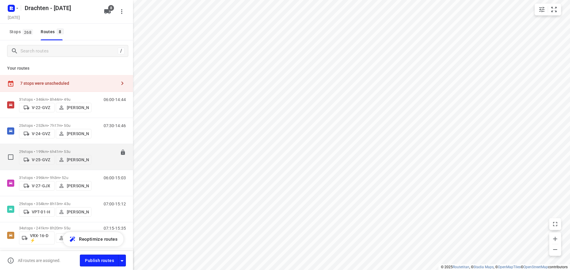
click at [66, 150] on p "29 stops • 199km • 6h41m • 53u" at bounding box center [55, 152] width 72 height 4
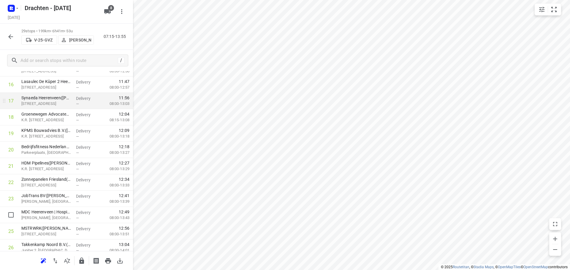
scroll to position [297, 0]
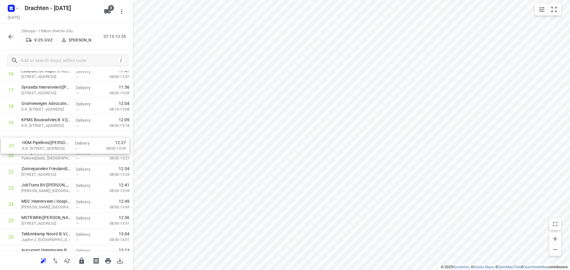
drag, startPoint x: 62, startPoint y: 157, endPoint x: 62, endPoint y: 139, distance: 17.5
click at [62, 139] on div "1 Brand Energy & Infrastructure Services - Hoogeveen(Annemarie Flegg) Industrie…" at bounding box center [66, 57] width 133 height 473
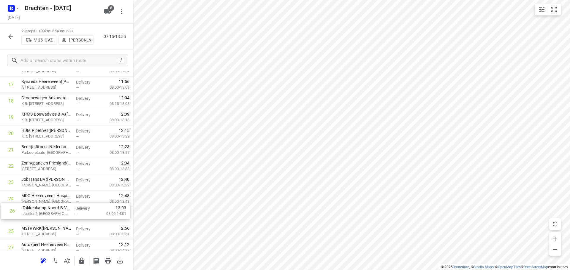
scroll to position [305, 0]
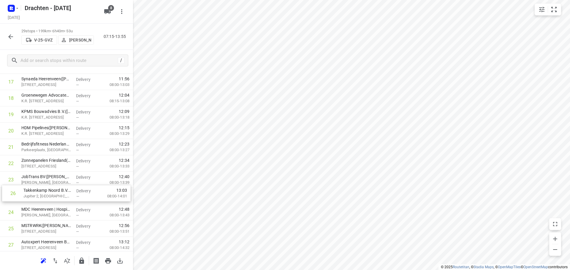
drag, startPoint x: 44, startPoint y: 236, endPoint x: 44, endPoint y: 188, distance: 47.5
click at [44, 188] on div "1 Brand Energy & Infrastructure Services - Hoogeveen(Annemarie Flegg) Industrie…" at bounding box center [66, 49] width 133 height 473
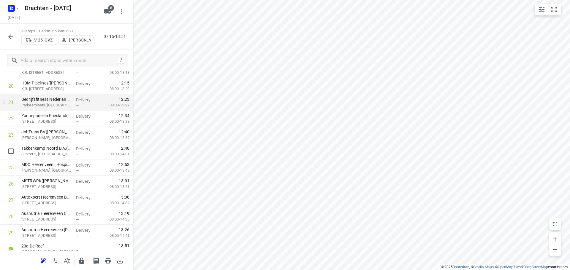
scroll to position [356, 0]
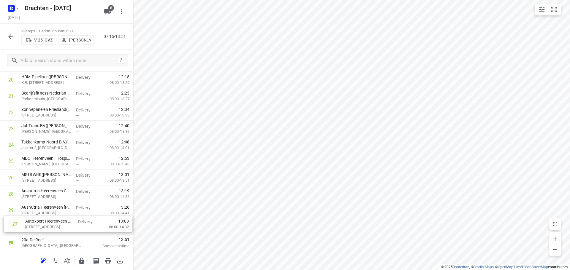
drag, startPoint x: 53, startPoint y: 194, endPoint x: 57, endPoint y: 226, distance: 32.9
click at [78, 258] on button "button" at bounding box center [82, 261] width 12 height 12
click at [7, 37] on button "button" at bounding box center [11, 37] width 12 height 12
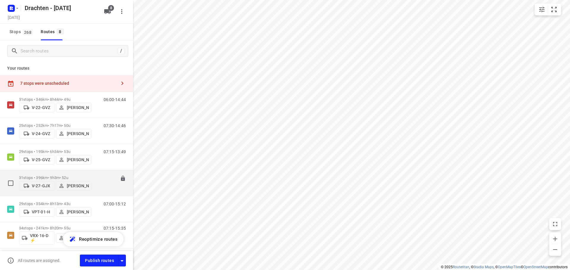
click at [68, 176] on p "31 stops • 396km • 9h3m • 52u" at bounding box center [55, 178] width 72 height 4
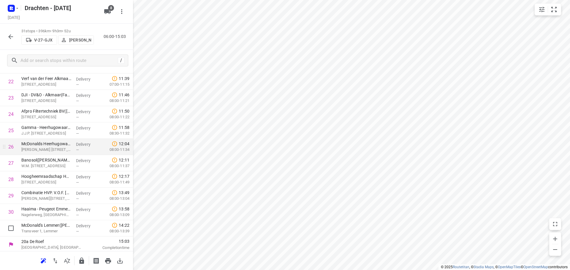
scroll to position [389, 0]
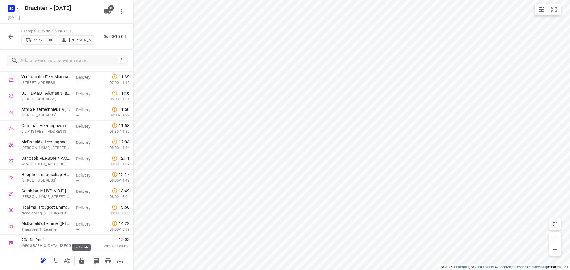
click at [78, 261] on button "button" at bounding box center [82, 261] width 12 height 12
click at [17, 38] on div "31 stops • 396km • 9h3m • 52u V-27-GJX Joran Smit 06:00-15:03" at bounding box center [66, 37] width 133 height 26
click at [16, 37] on button "button" at bounding box center [11, 37] width 12 height 12
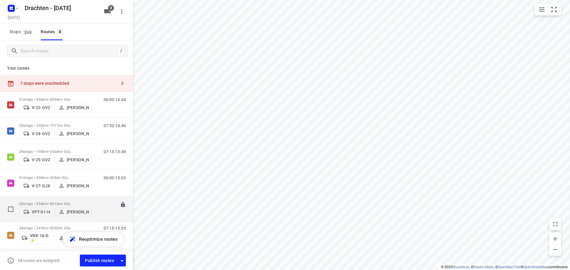
click at [73, 199] on div "29 stops • 354km • 8h13m • 43u VPT-01-H Wopke de Vries" at bounding box center [55, 209] width 72 height 21
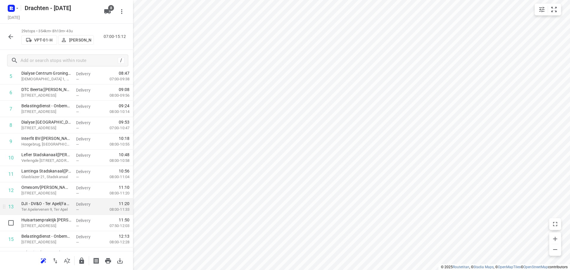
scroll to position [119, 0]
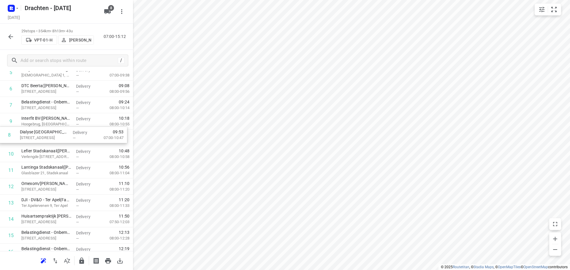
drag, startPoint x: 66, startPoint y: 123, endPoint x: 65, endPoint y: 138, distance: 15.8
click at [65, 138] on div "1 IMPAS(Bettina Snell) Scheepswervenweg 2, Westerbroek Delivery — 07:47 07:30-0…" at bounding box center [66, 235] width 133 height 473
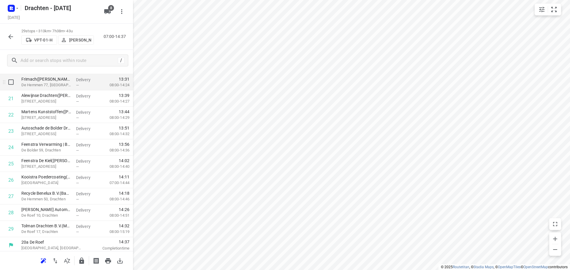
scroll to position [356, 0]
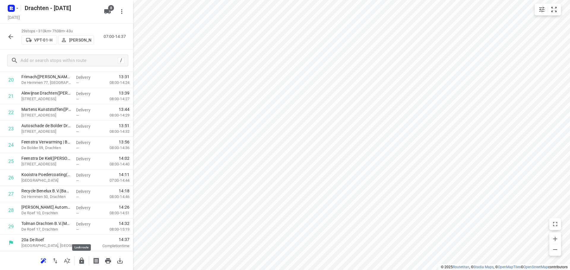
click at [81, 256] on button "button" at bounding box center [82, 261] width 12 height 12
click at [10, 38] on icon "button" at bounding box center [10, 36] width 5 height 5
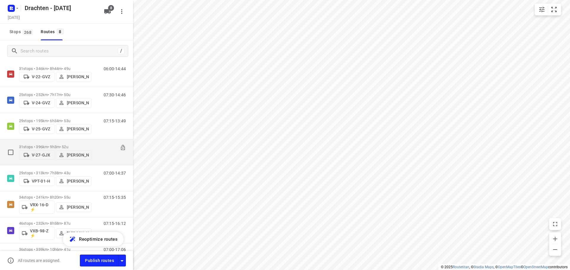
scroll to position [73, 0]
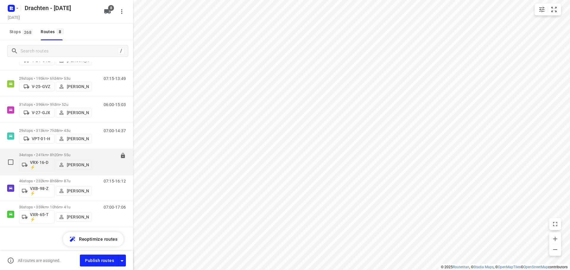
click at [78, 154] on p "34 stops • 241km • 8h20m • 55u" at bounding box center [55, 155] width 72 height 4
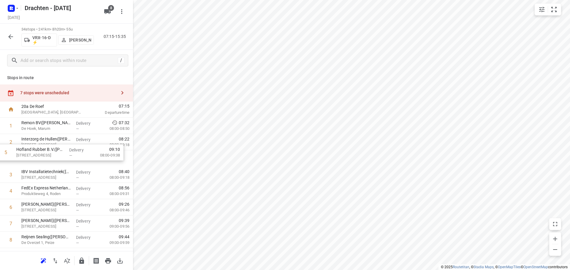
drag, startPoint x: 64, startPoint y: 194, endPoint x: 60, endPoint y: 138, distance: 55.7
drag, startPoint x: 56, startPoint y: 179, endPoint x: 52, endPoint y: 160, distance: 20.0
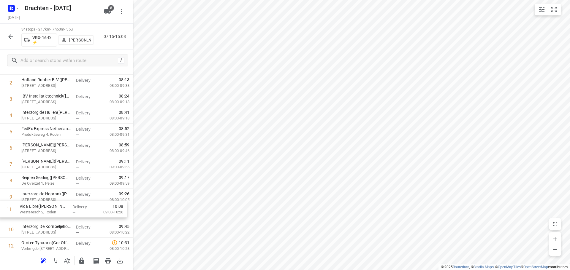
scroll to position [61, 0]
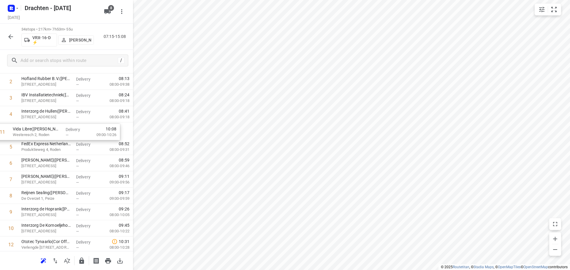
drag, startPoint x: 66, startPoint y: 233, endPoint x: 58, endPoint y: 129, distance: 103.6
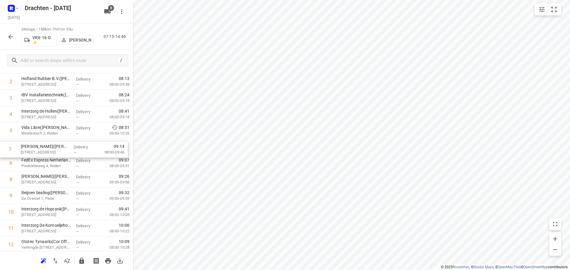
drag, startPoint x: 61, startPoint y: 165, endPoint x: 61, endPoint y: 148, distance: 16.6
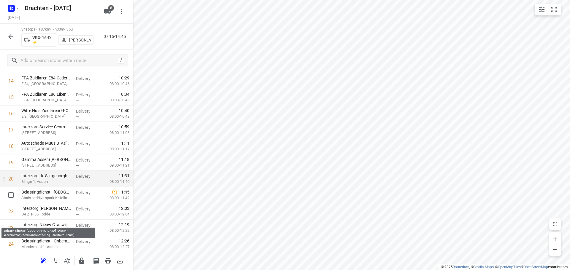
scroll to position [268, 0]
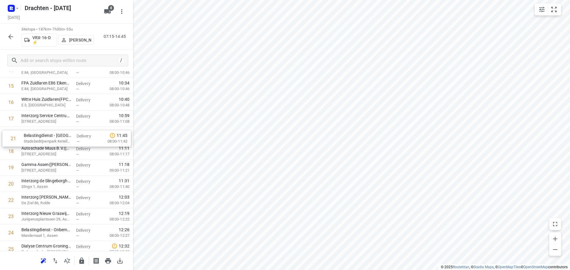
drag, startPoint x: 37, startPoint y: 189, endPoint x: 41, endPoint y: 142, distance: 47.4
click at [41, 142] on div "1 Remon BV(Coby Beukema) De Hoek, Marum Delivery — 07:32 08:00-08:50 2 Hofland …" at bounding box center [66, 127] width 133 height 555
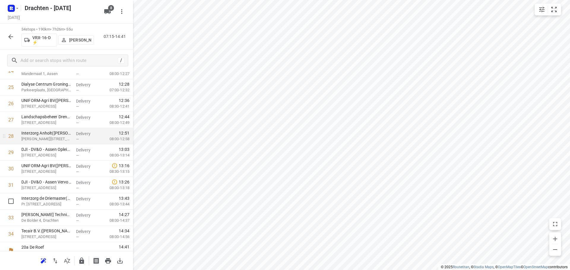
scroll to position [438, 0]
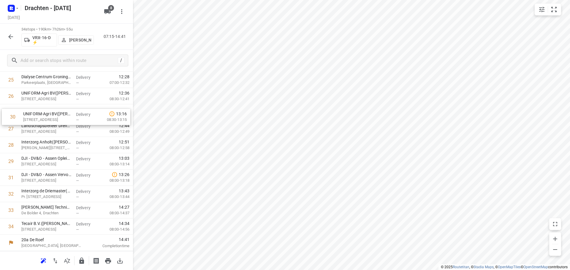
drag, startPoint x: 61, startPoint y: 163, endPoint x: 63, endPoint y: 115, distance: 48.1
click at [85, 265] on button "button" at bounding box center [82, 261] width 12 height 12
click at [13, 37] on icon "button" at bounding box center [10, 36] width 7 height 7
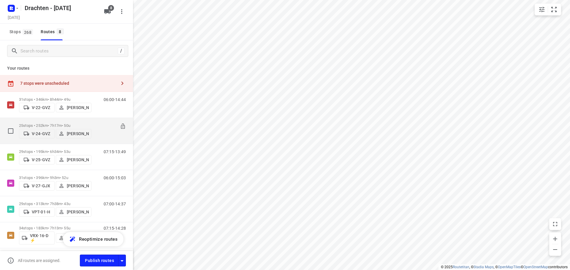
scroll to position [73, 0]
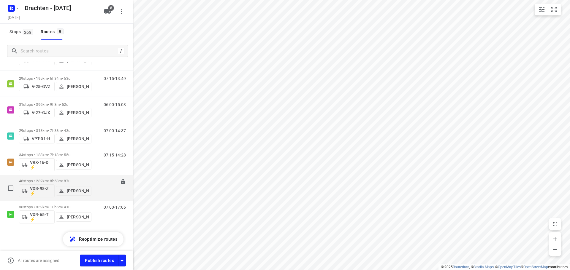
click at [58, 178] on div "46 stops • 232km • 8h58m • 87u VXB-98-Z ⚡ Kirsten Brouwer" at bounding box center [55, 188] width 72 height 25
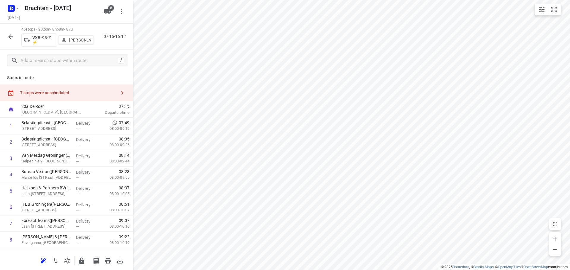
click at [11, 34] on icon "button" at bounding box center [10, 36] width 5 height 5
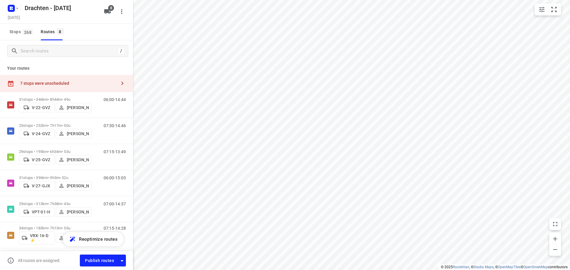
click at [66, 83] on div "7 stops were unscheduled" at bounding box center [68, 83] width 96 height 5
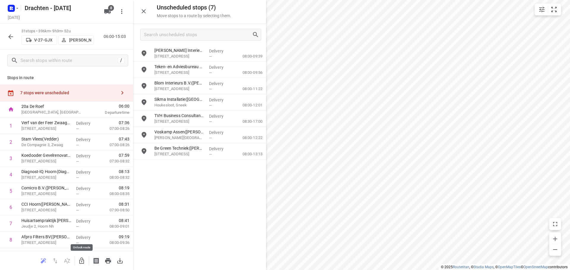
click at [85, 261] on icon "button" at bounding box center [81, 261] width 7 height 7
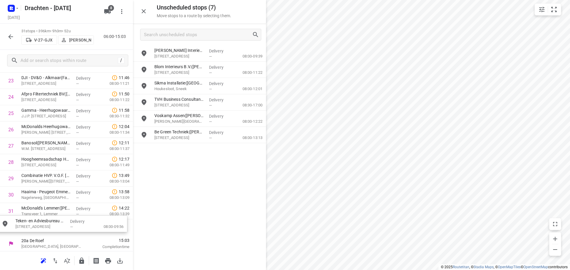
scroll to position [409, 0]
drag, startPoint x: 176, startPoint y: 74, endPoint x: 38, endPoint y: 217, distance: 198.8
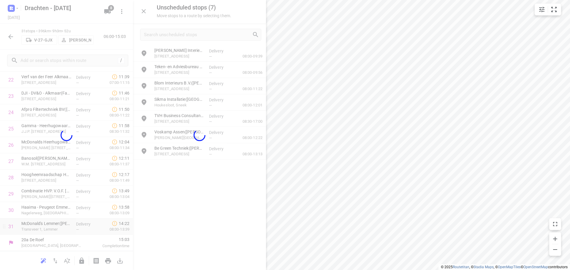
scroll to position [389, 0]
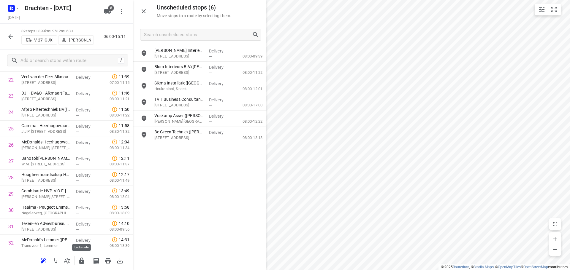
click at [79, 264] on icon "button" at bounding box center [81, 261] width 7 height 7
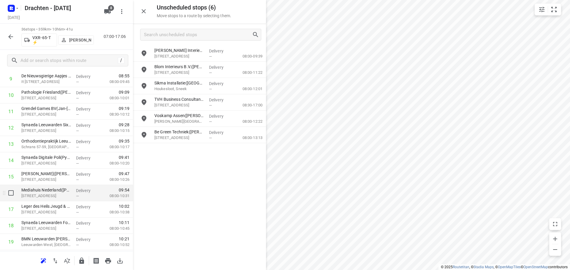
scroll to position [178, 0]
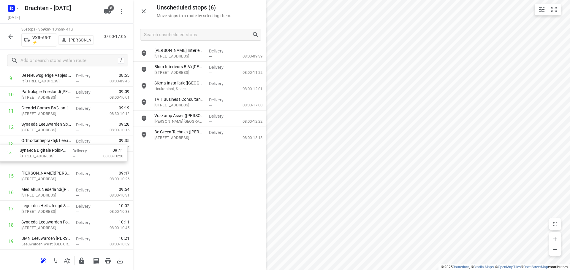
drag, startPoint x: 59, startPoint y: 165, endPoint x: 57, endPoint y: 150, distance: 15.2
click at [57, 151] on div "1 Poelier van der Wal(Marijn Van der wal) Triemsterloane 60, Kollumerzwaag Deli…" at bounding box center [66, 234] width 133 height 588
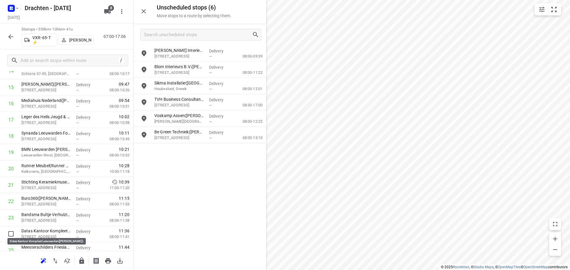
scroll to position [268, 0]
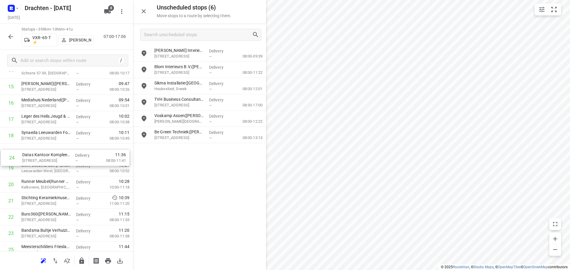
drag, startPoint x: 64, startPoint y: 234, endPoint x: 70, endPoint y: 148, distance: 85.4
click at [70, 148] on div "1 Poelier van der Wal(Marijn Van der wal) Triemsterloane 60, Kollumerzwaag Deli…" at bounding box center [66, 144] width 133 height 588
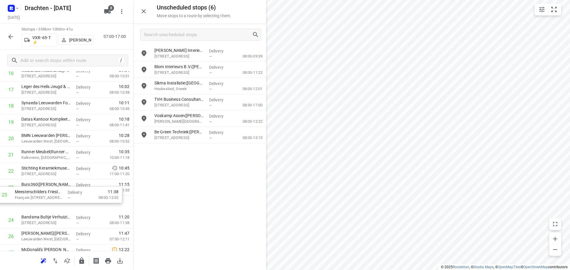
scroll to position [298, 0]
drag, startPoint x: 52, startPoint y: 226, endPoint x: 52, endPoint y: 143, distance: 83.7
click at [52, 143] on div "1 Poelier van der Wal(Marijn Van der wal) Triemsterloane 60, Kollumerzwaag Deli…" at bounding box center [66, 114] width 133 height 588
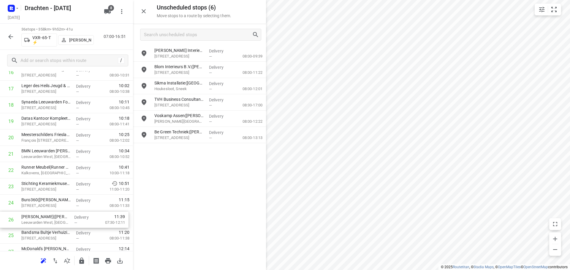
scroll to position [302, 0]
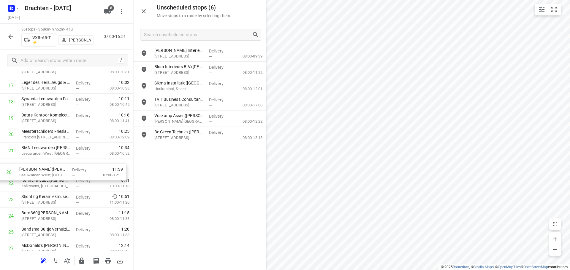
drag, startPoint x: 60, startPoint y: 234, endPoint x: 59, endPoint y: 168, distance: 66.8
click at [59, 168] on div "1 Poelier van der Wal(Marijn Van der wal) Triemsterloane 60, Kollumerzwaag Deli…" at bounding box center [66, 110] width 133 height 588
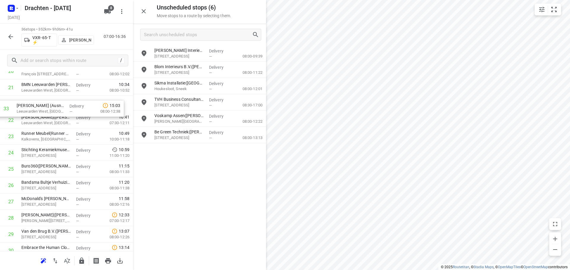
scroll to position [365, 0]
drag, startPoint x: 60, startPoint y: 225, endPoint x: 52, endPoint y: 108, distance: 117.2
click at [52, 108] on div "1 Poelier van der Wal(Marijn Van der wal) Triemsterloane 60, Kollumerzwaag Deli…" at bounding box center [66, 47] width 133 height 588
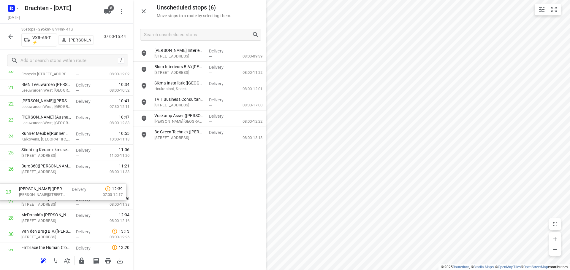
scroll to position [366, 0]
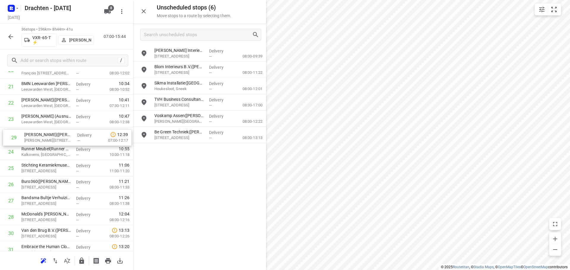
drag, startPoint x: 62, startPoint y: 218, endPoint x: 65, endPoint y: 131, distance: 86.4
click at [65, 131] on div "1 Poelier van der Wal(Marijn Van der wal) Triemsterloane 60, Kollumerzwaag Deli…" at bounding box center [66, 46] width 133 height 588
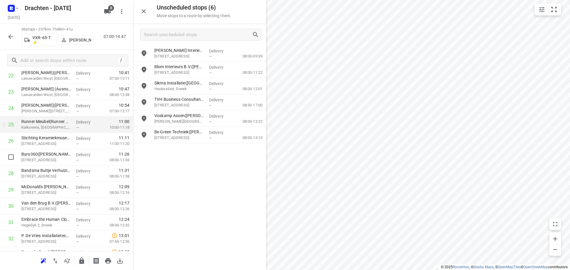
scroll to position [425, 0]
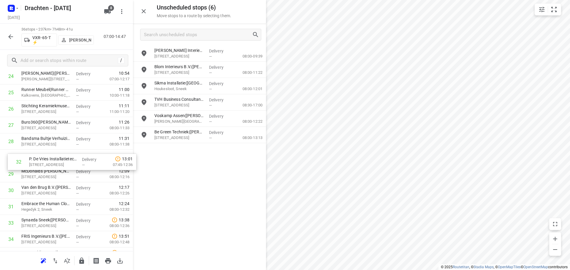
drag, startPoint x: 65, startPoint y: 206, endPoint x: 73, endPoint y: 159, distance: 47.5
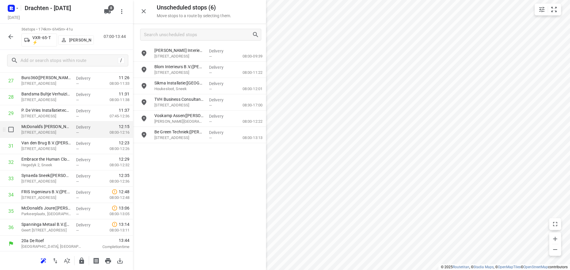
scroll to position [470, 0]
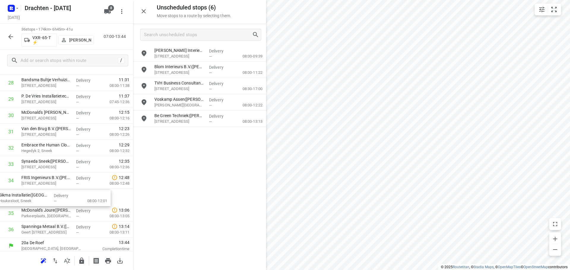
drag, startPoint x: 195, startPoint y: 83, endPoint x: 37, endPoint y: 195, distance: 193.6
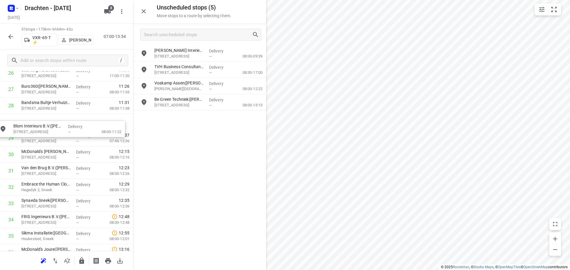
scroll to position [461, 0]
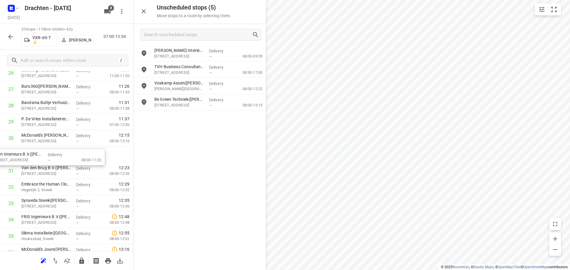
drag, startPoint x: 200, startPoint y: 76, endPoint x: 37, endPoint y: 163, distance: 185.0
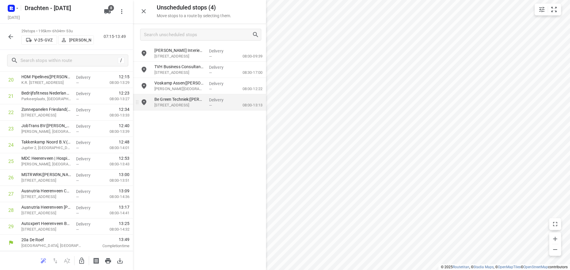
scroll to position [356, 0]
click at [82, 264] on icon "button" at bounding box center [81, 261] width 7 height 7
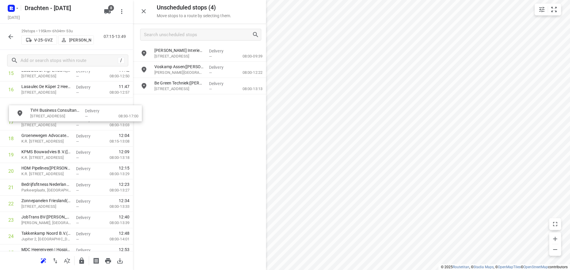
scroll to position [281, 4]
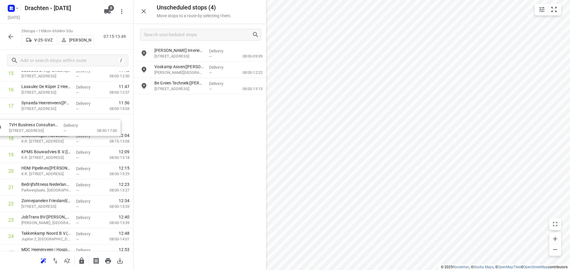
drag, startPoint x: 182, startPoint y: 72, endPoint x: 33, endPoint y: 130, distance: 159.9
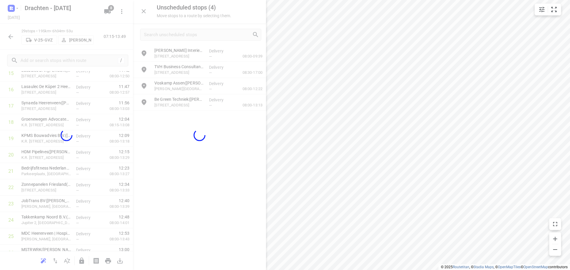
scroll to position [281, 0]
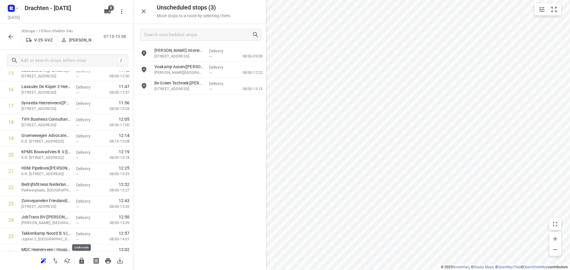
click at [83, 261] on icon "button" at bounding box center [81, 261] width 5 height 6
click at [81, 259] on icon "button" at bounding box center [81, 261] width 7 height 7
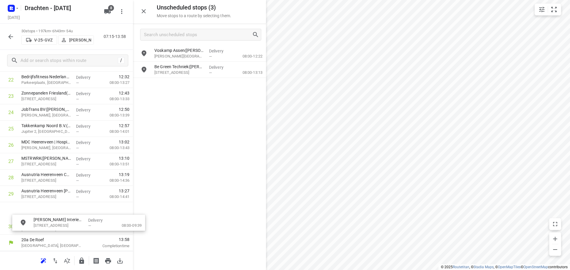
scroll to position [393, 0]
drag, startPoint x: 202, startPoint y: 57, endPoint x: 63, endPoint y: 230, distance: 222.1
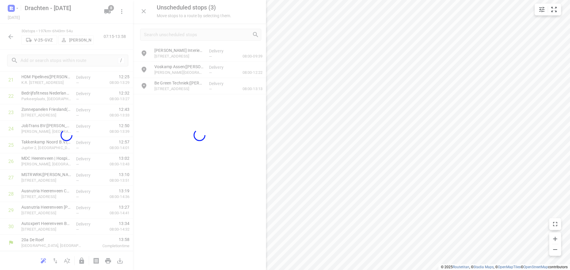
scroll to position [373, 0]
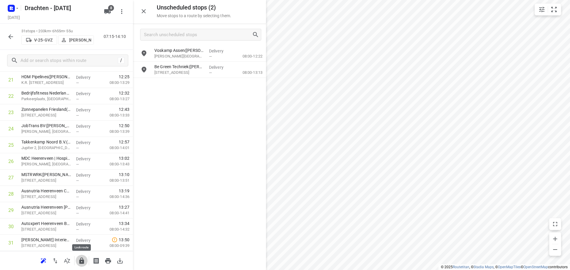
click at [82, 264] on icon "button" at bounding box center [81, 261] width 5 height 6
